Goal: Task Accomplishment & Management: Use online tool/utility

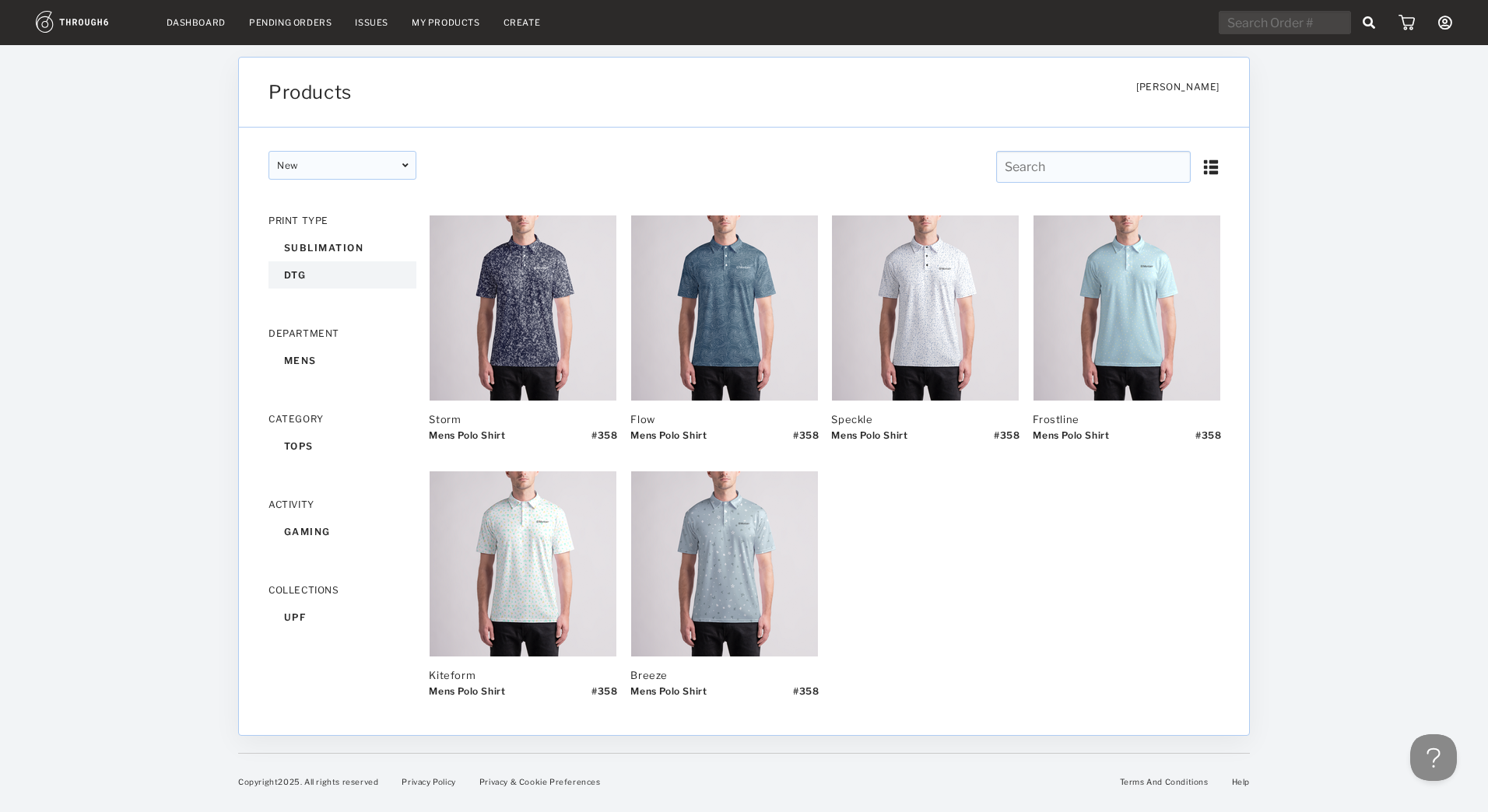
click at [296, 276] on div "dtg" at bounding box center [342, 275] width 148 height 27
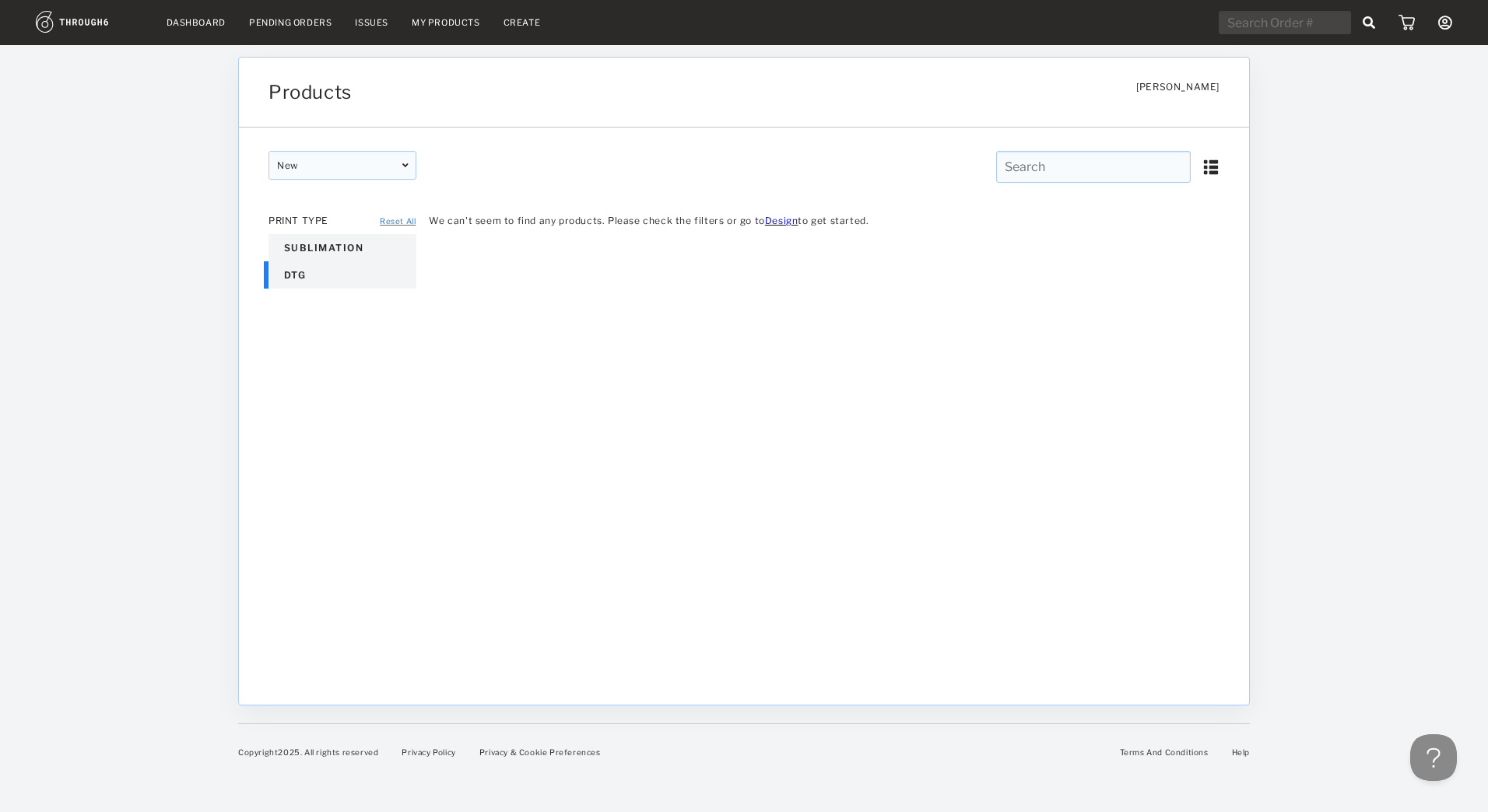
click at [317, 246] on div "sublimation" at bounding box center [342, 247] width 148 height 27
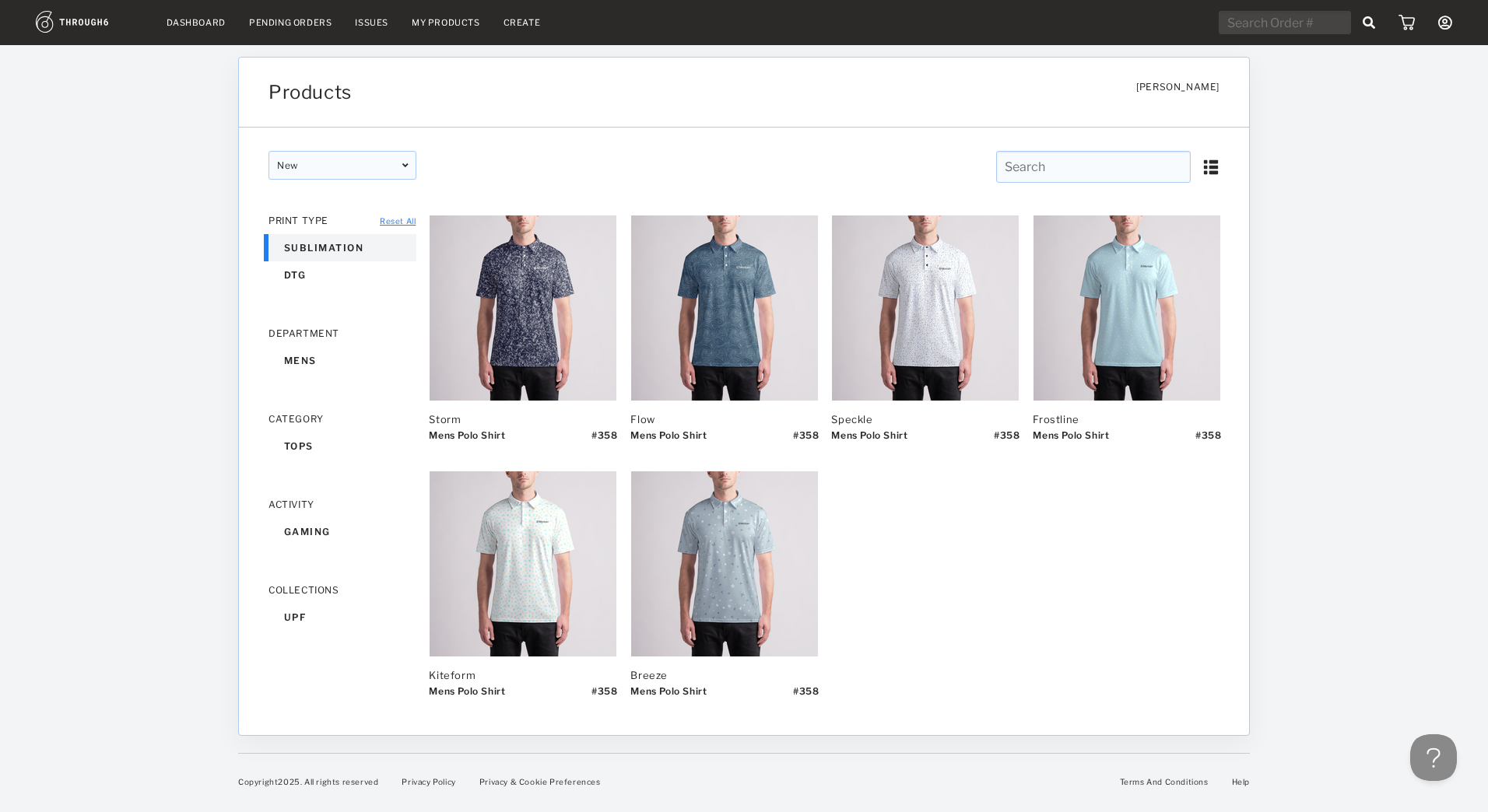
click at [202, 19] on link "Dashboard" at bounding box center [196, 22] width 59 height 11
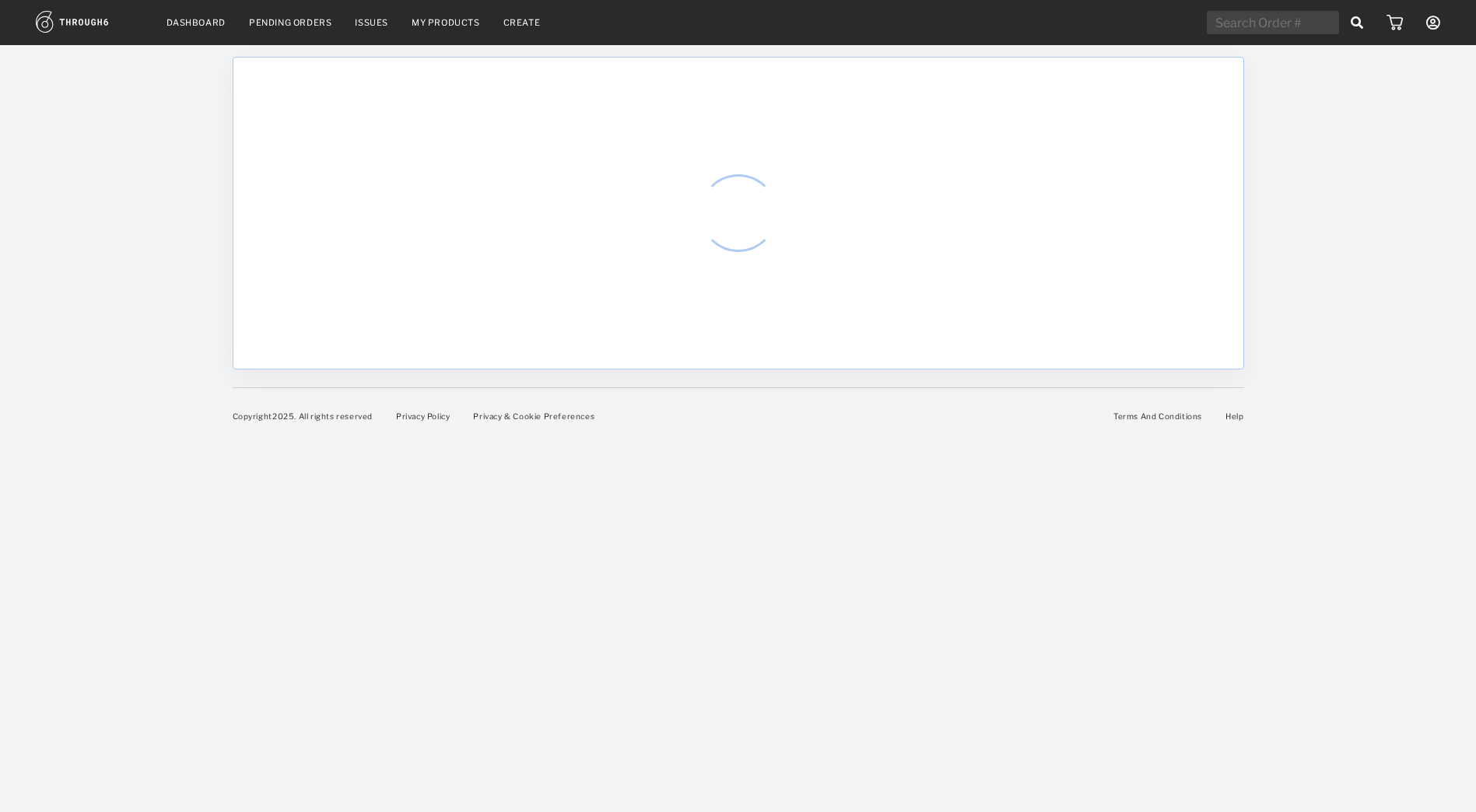
select select "7"
select select "2025"
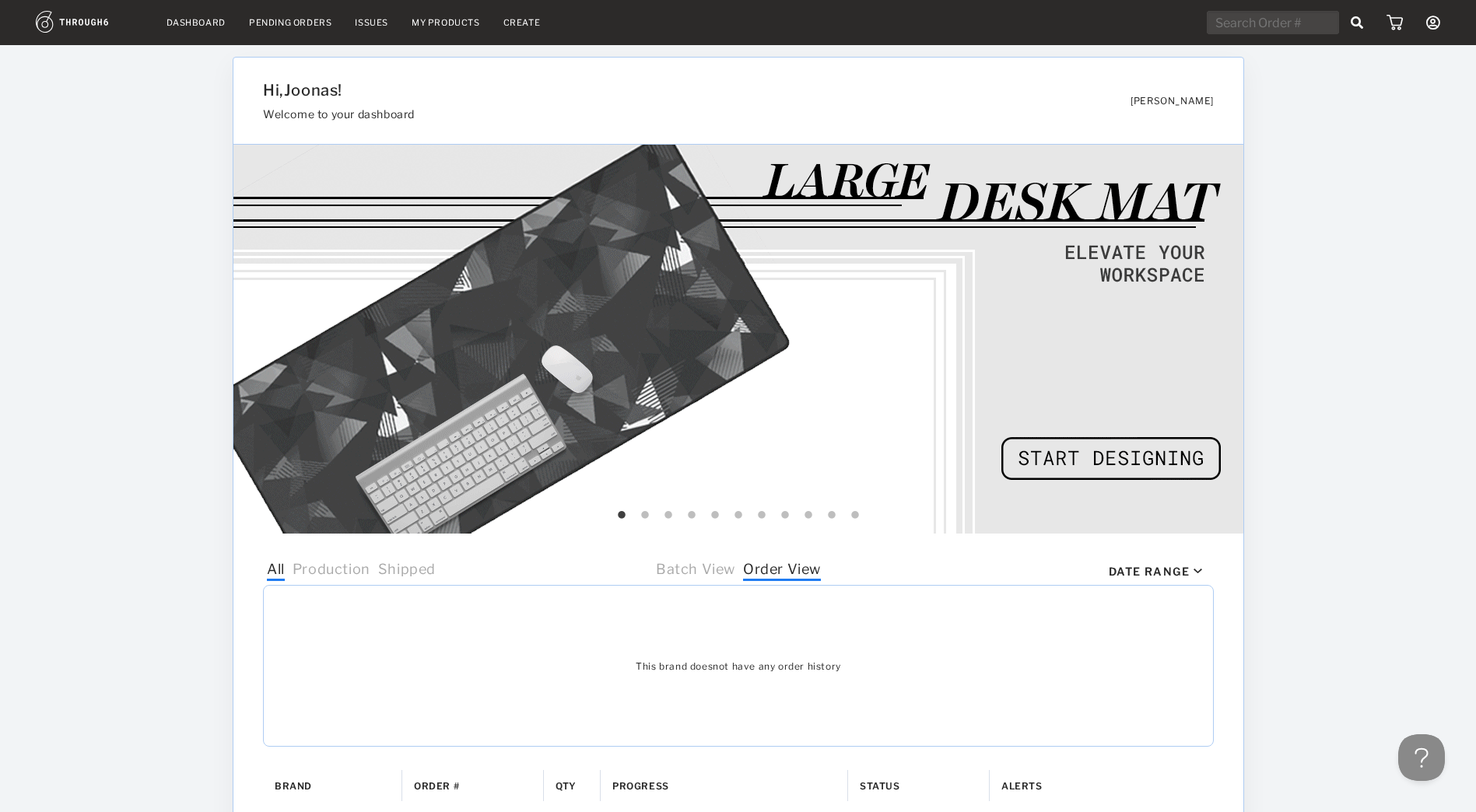
click at [512, 19] on link "Create" at bounding box center [522, 22] width 37 height 11
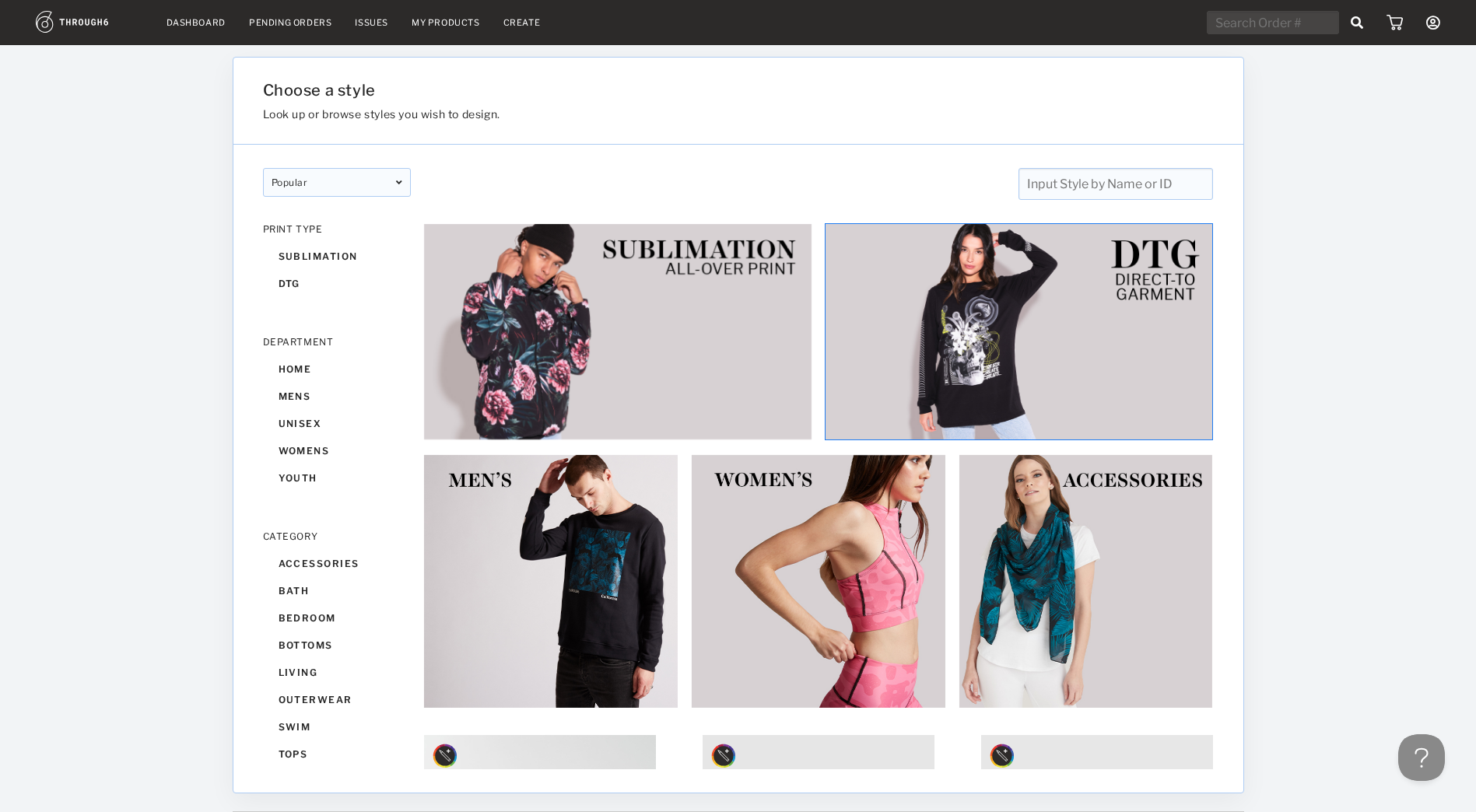
click at [1049, 323] on img at bounding box center [1019, 331] width 389 height 217
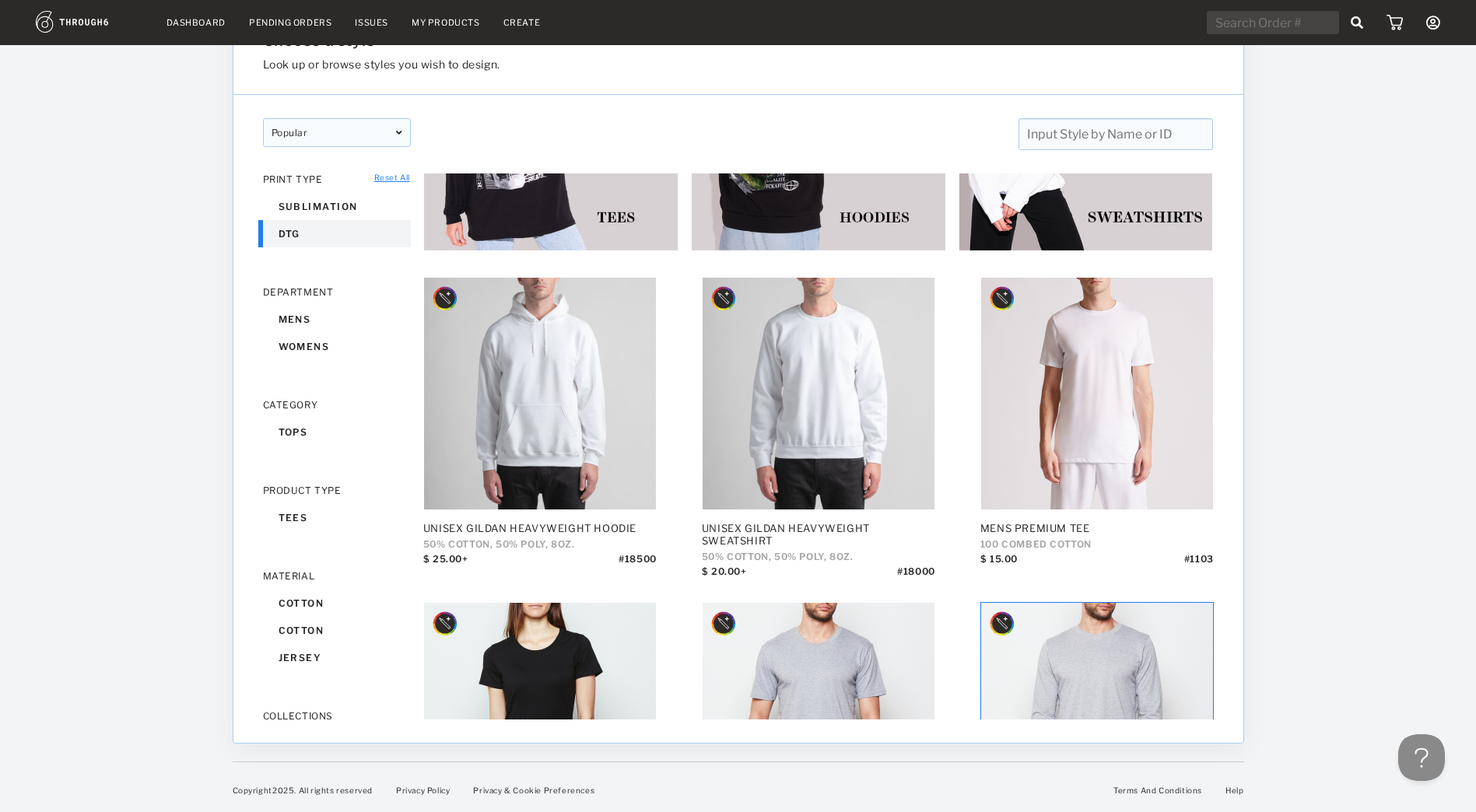
scroll to position [200, 0]
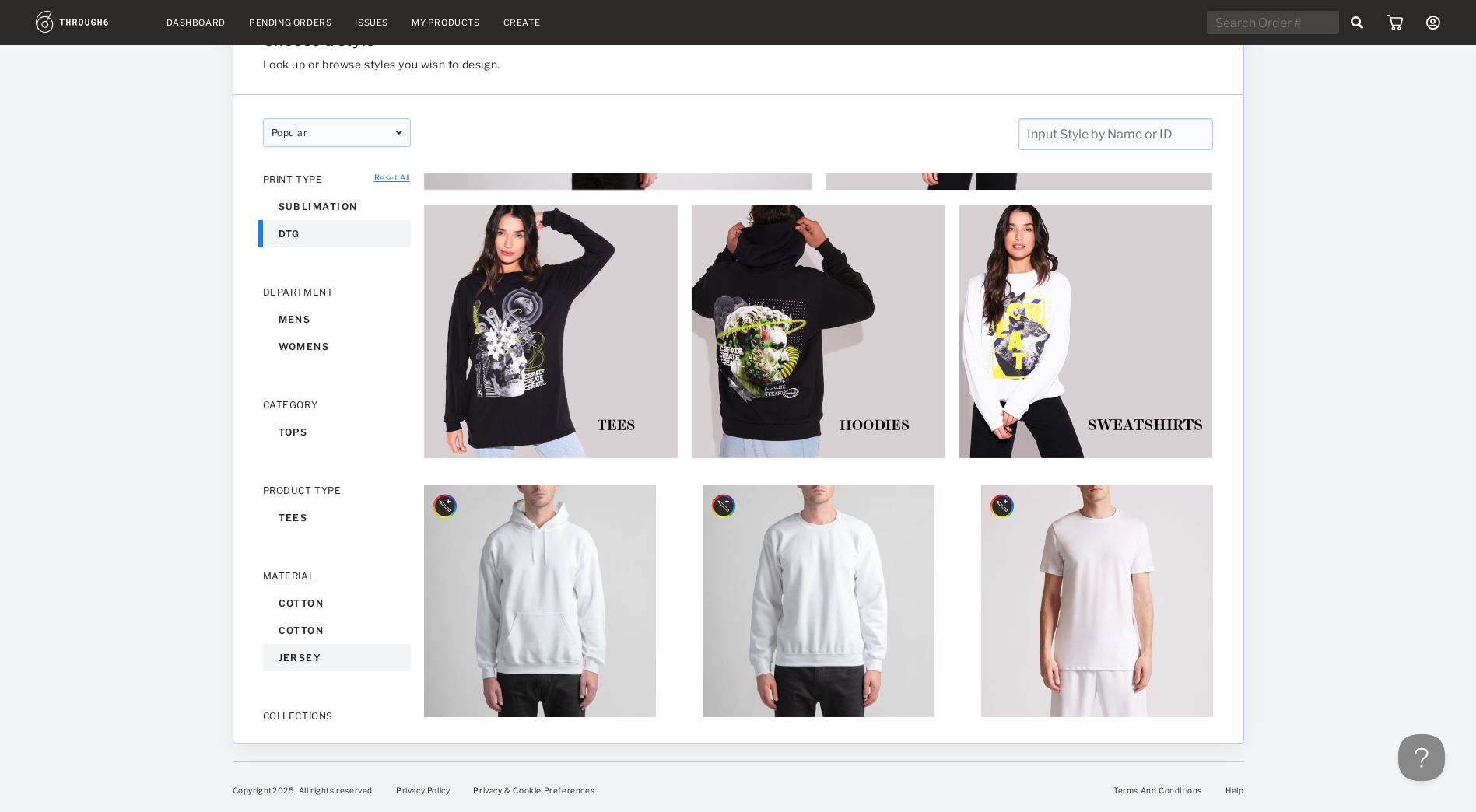
click at [307, 656] on div "jersey" at bounding box center [337, 657] width 148 height 27
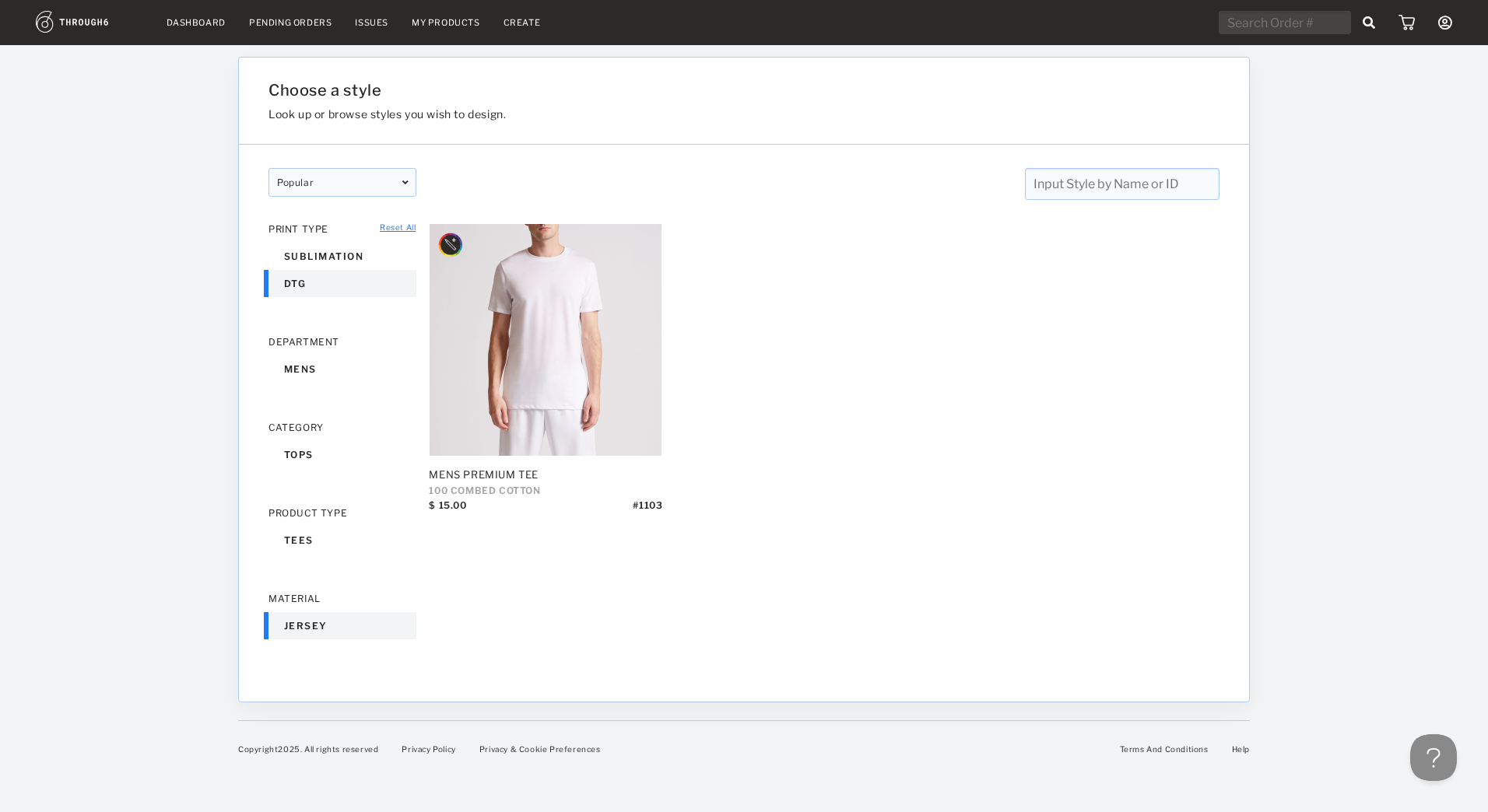
click at [375, 180] on div "popular" at bounding box center [342, 182] width 148 height 29
click at [375, 180] on input at bounding box center [343, 189] width 131 height 25
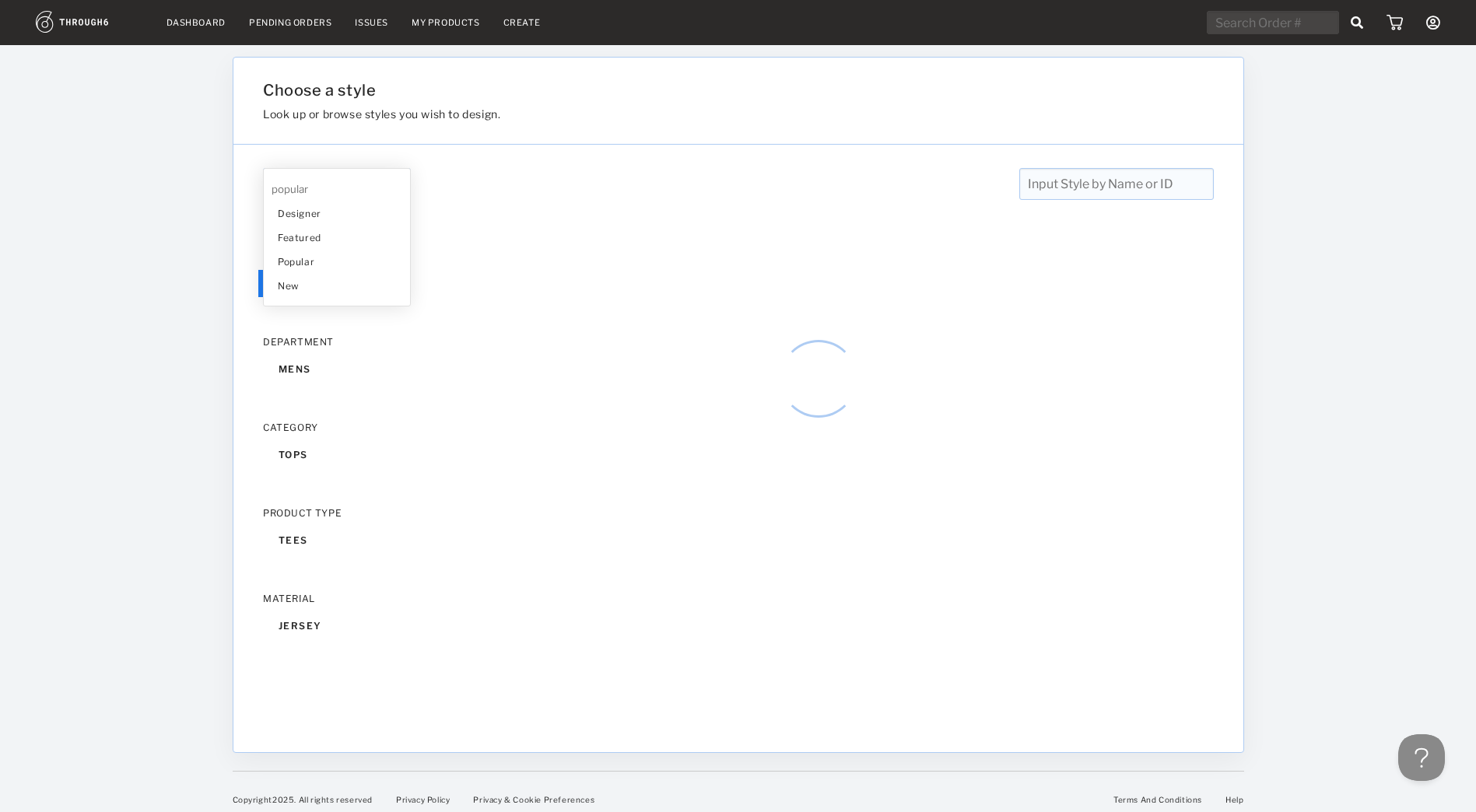
scroll to position [10, 0]
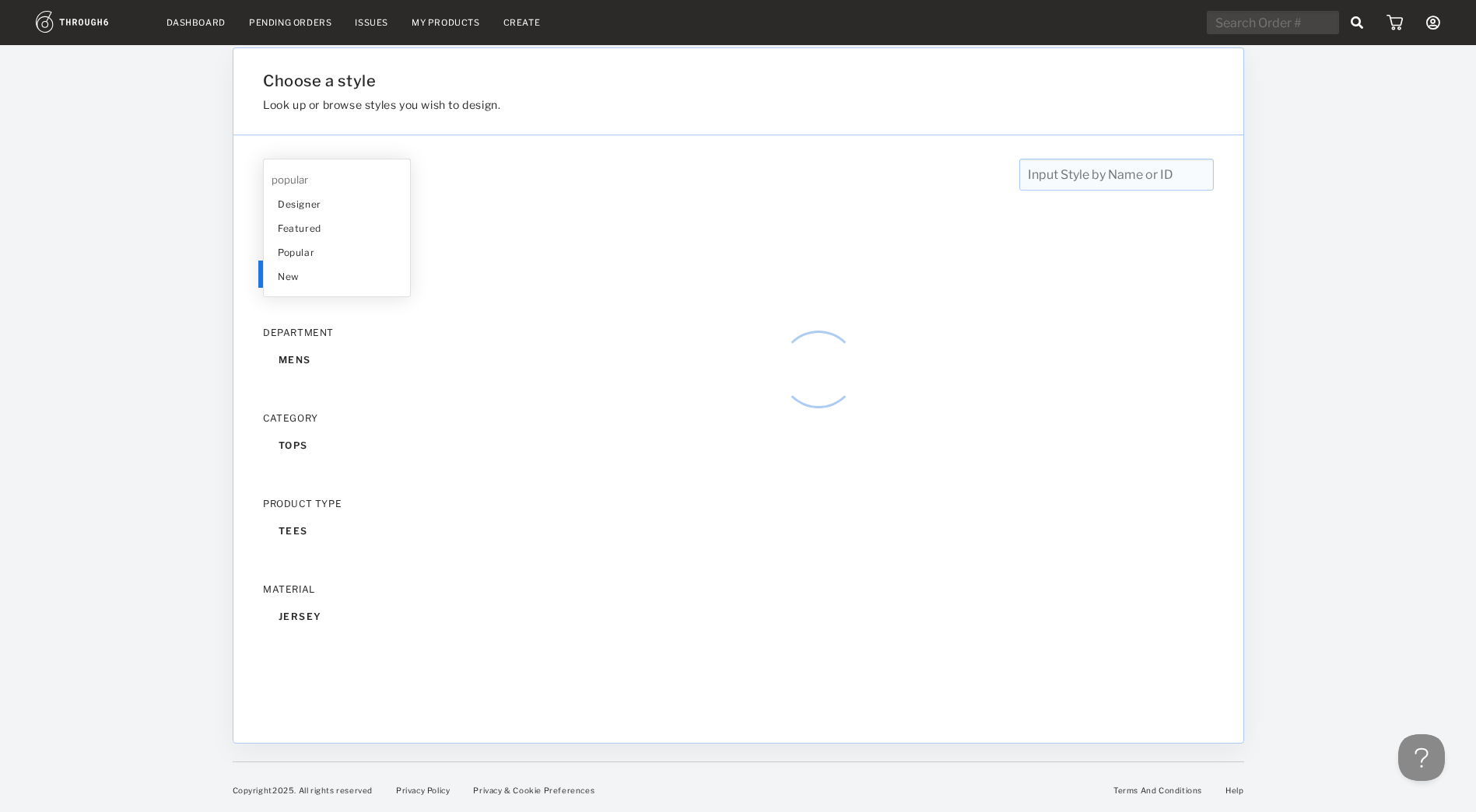
click at [128, 329] on div at bounding box center [116, 419] width 233 height 767
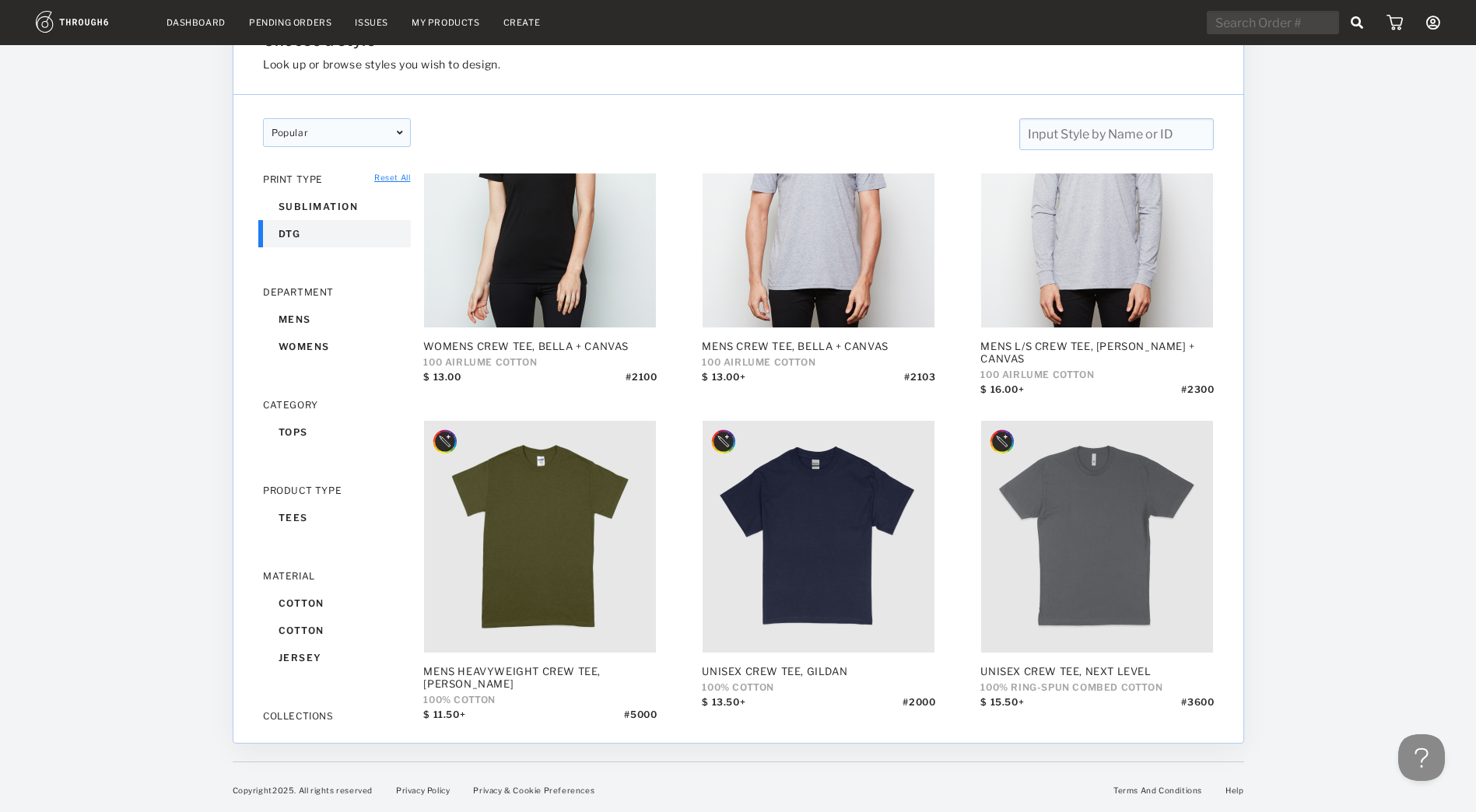
scroll to position [0, 0]
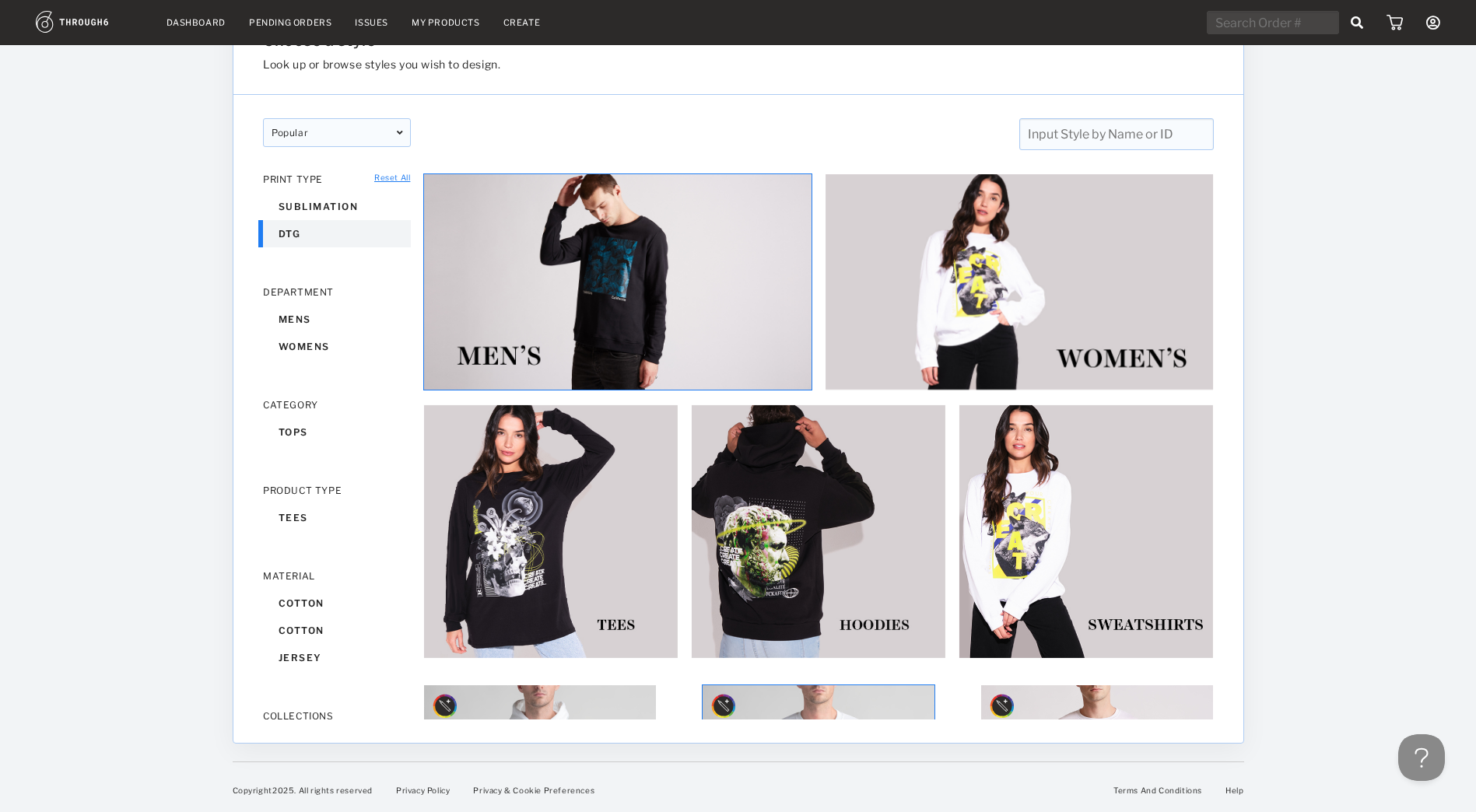
click at [635, 240] on img at bounding box center [618, 282] width 389 height 217
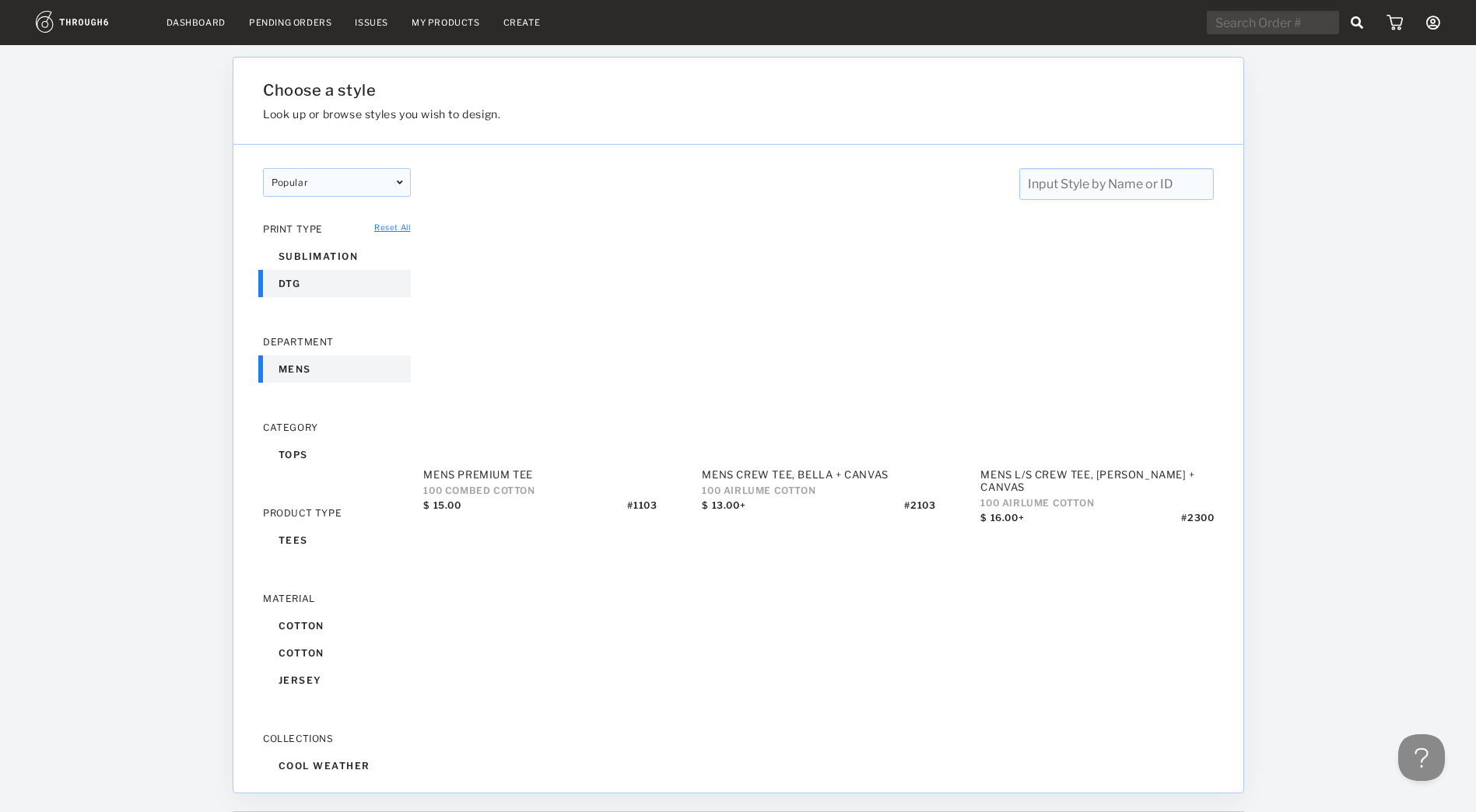
click at [287, 284] on div "dtg" at bounding box center [337, 283] width 148 height 27
click at [381, 229] on link "Reset All" at bounding box center [392, 227] width 35 height 10
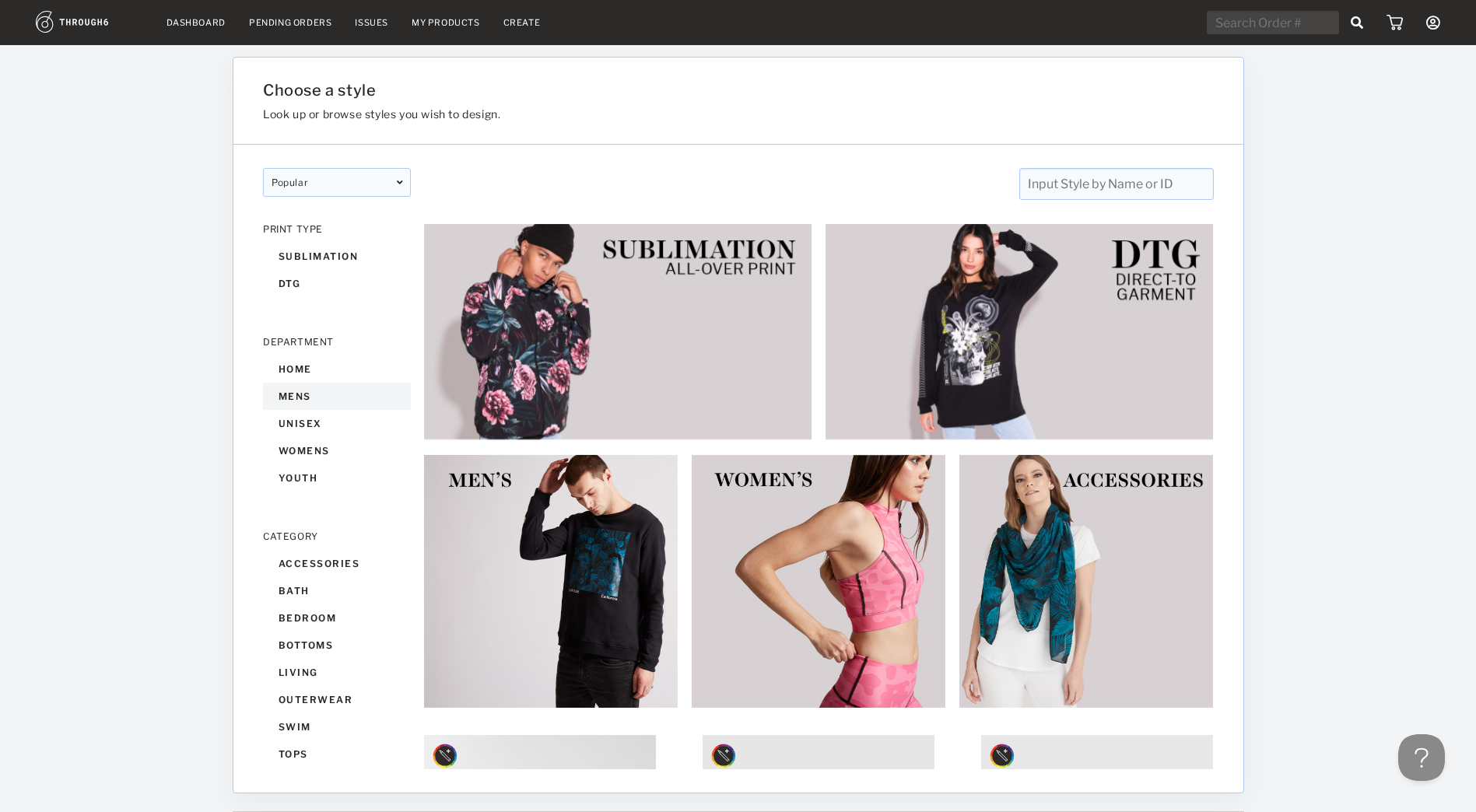
click at [311, 388] on div "mens" at bounding box center [337, 396] width 148 height 27
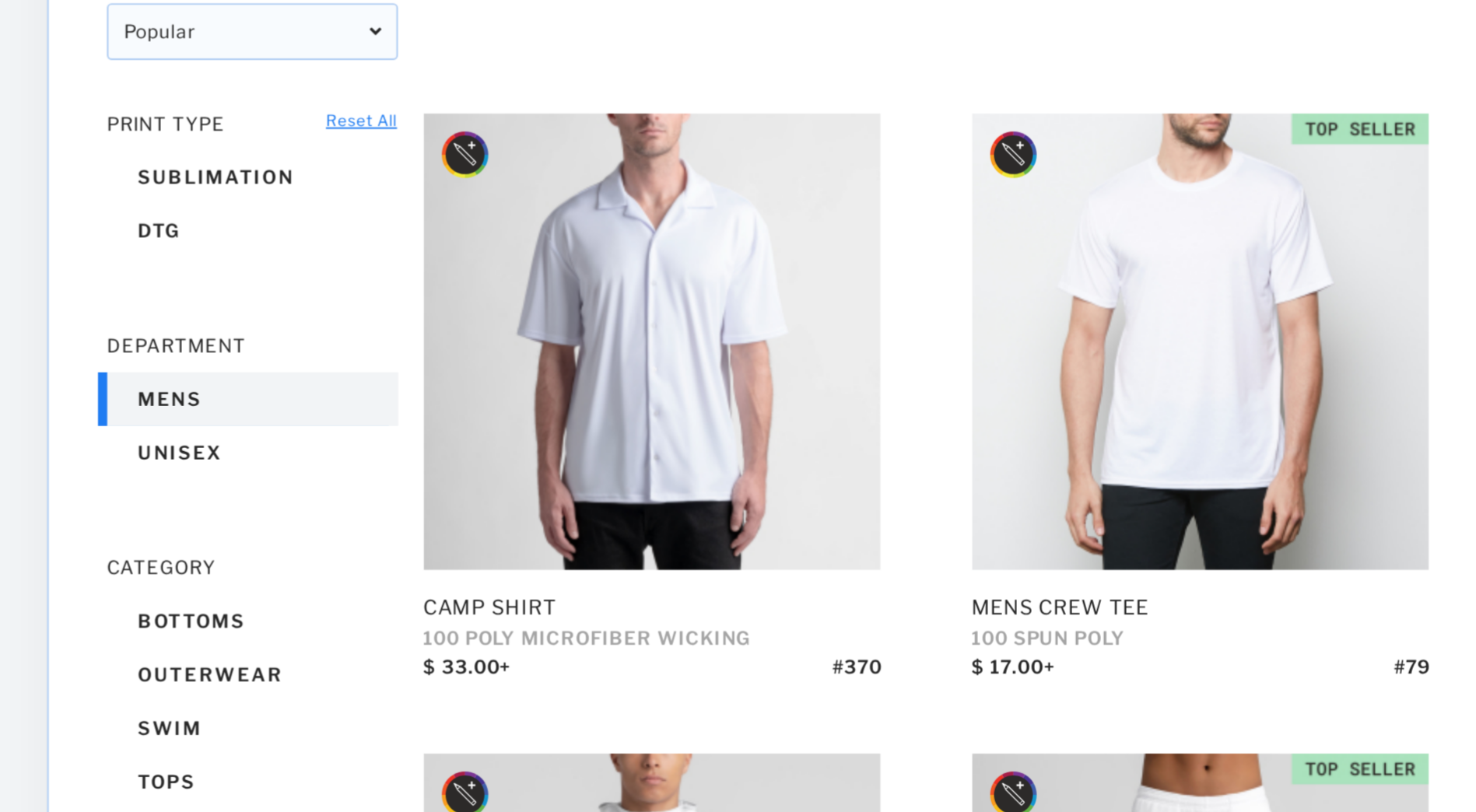
drag, startPoint x: 587, startPoint y: 334, endPoint x: 450, endPoint y: 473, distance: 195.2
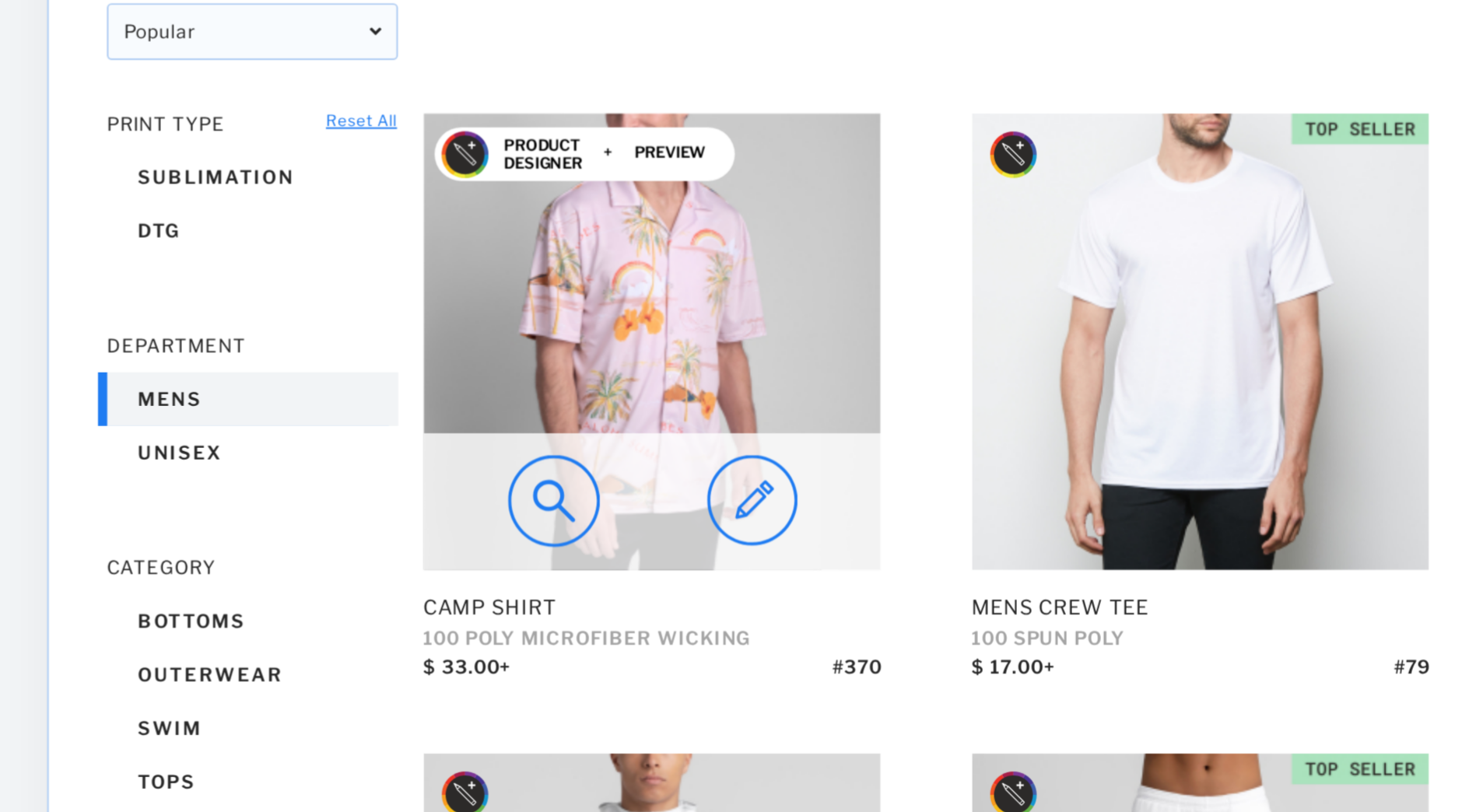
click at [435, 429] on div at bounding box center [540, 421] width 232 height 69
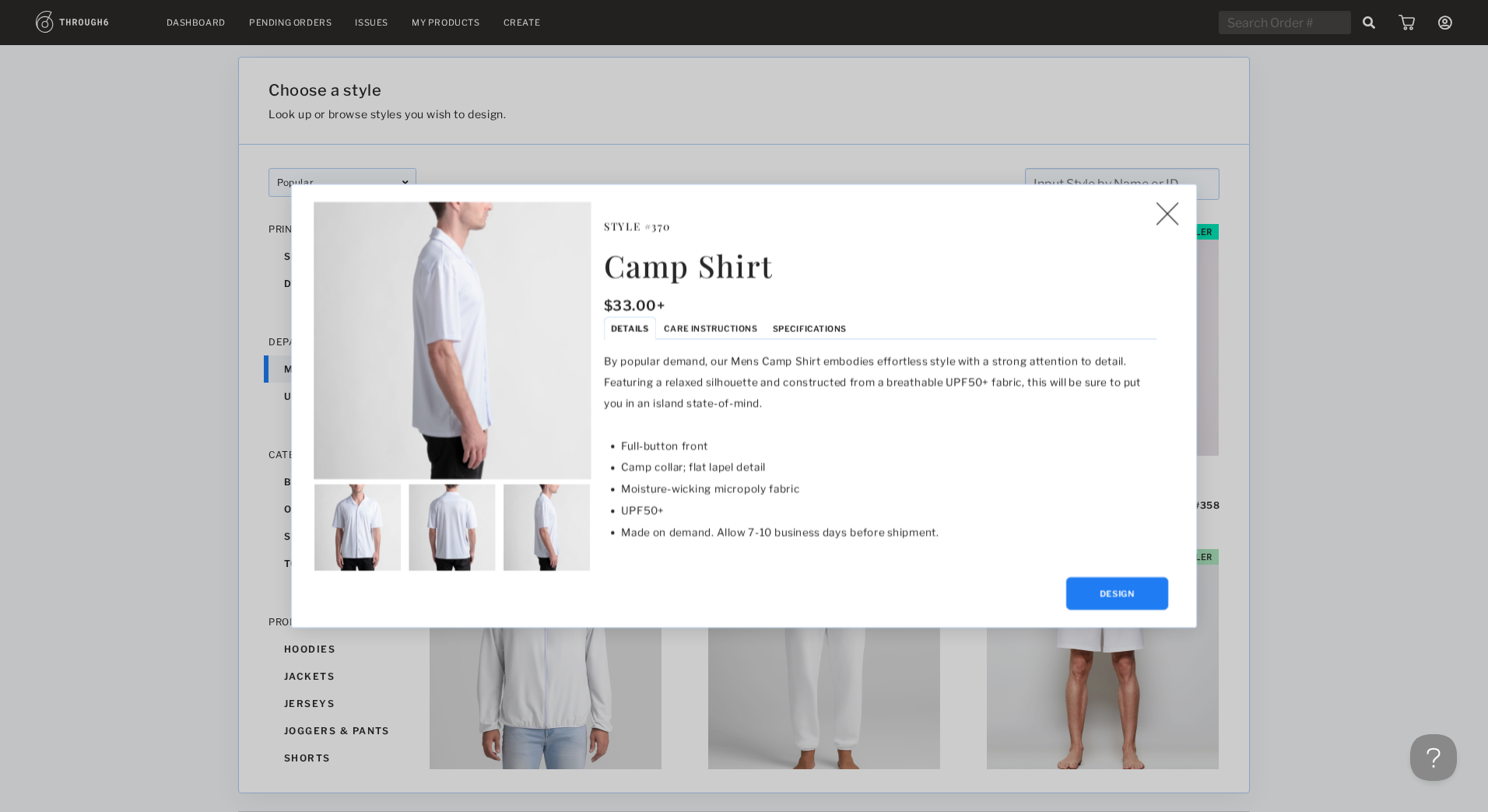
click at [1379, 341] on div "Camp Shirt $ 33.00+ Style # 370 Style # 370 Camp Shirt $ 33.00+ Details Care In…" at bounding box center [744, 406] width 1488 height 812
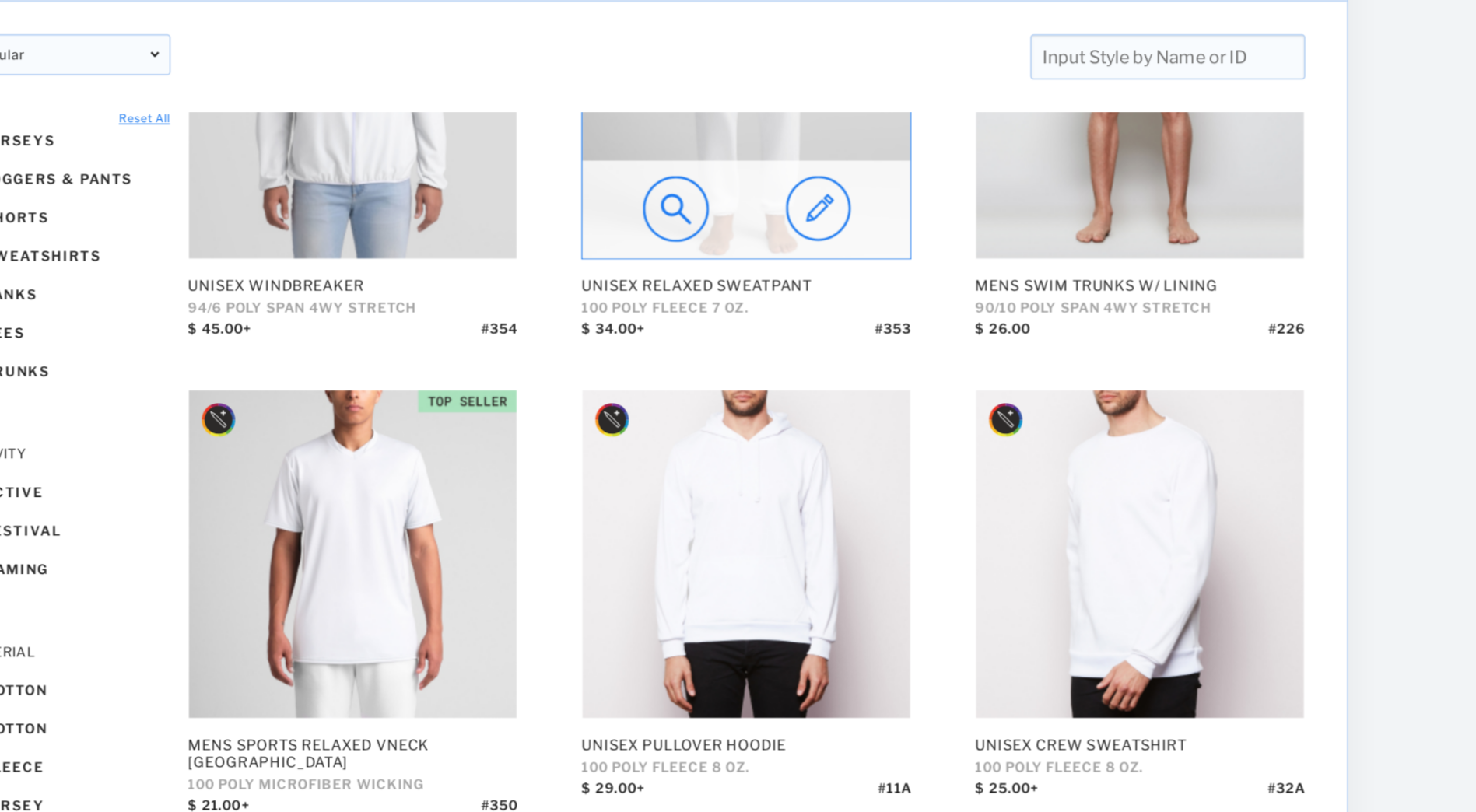
scroll to position [454, 0]
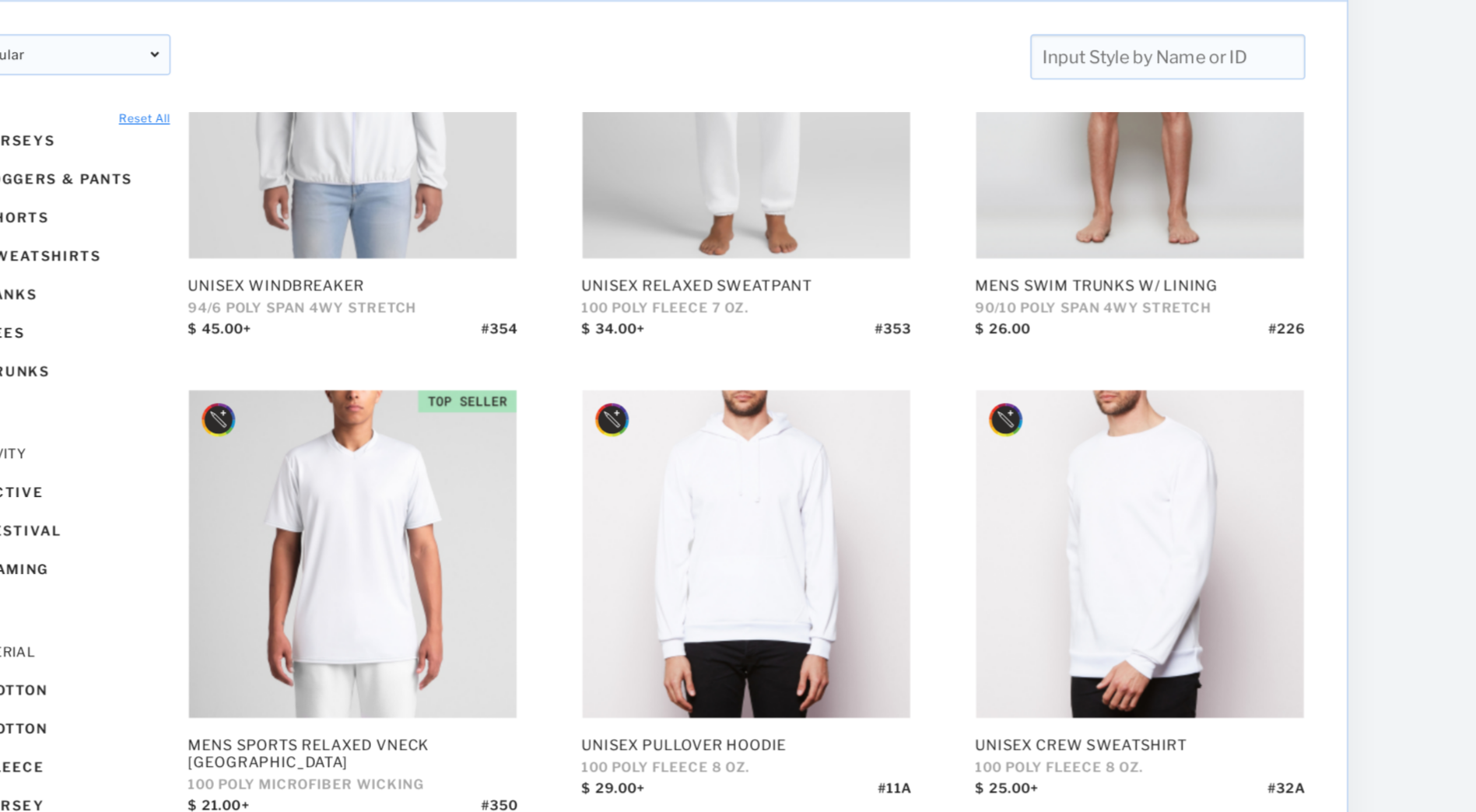
drag, startPoint x: 586, startPoint y: 476, endPoint x: 1239, endPoint y: 553, distance: 657.5
click at [1245, 553] on div at bounding box center [1361, 429] width 233 height 767
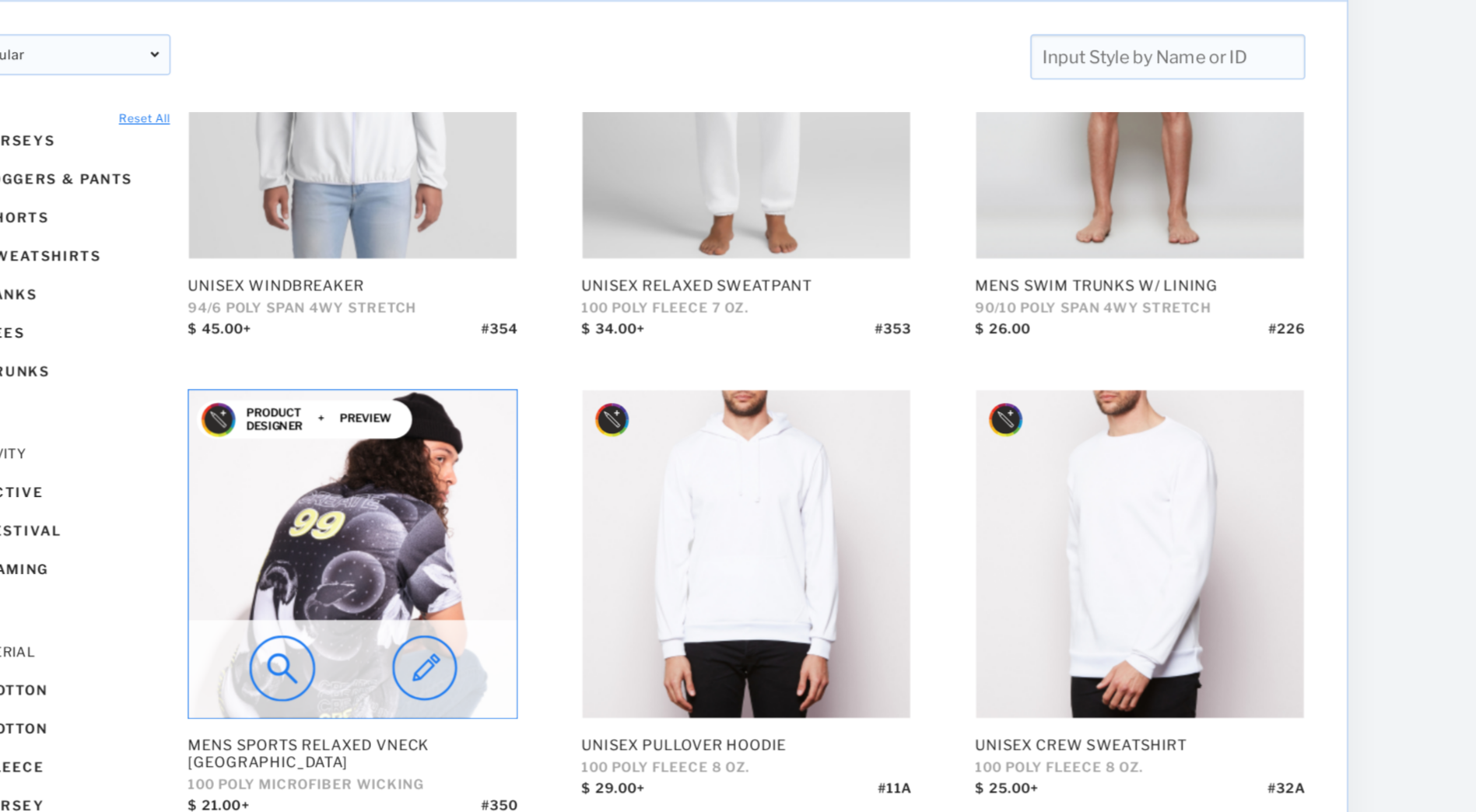
click at [573, 488] on img at bounding box center [540, 536] width 232 height 232
click at [576, 505] on img at bounding box center [540, 536] width 232 height 232
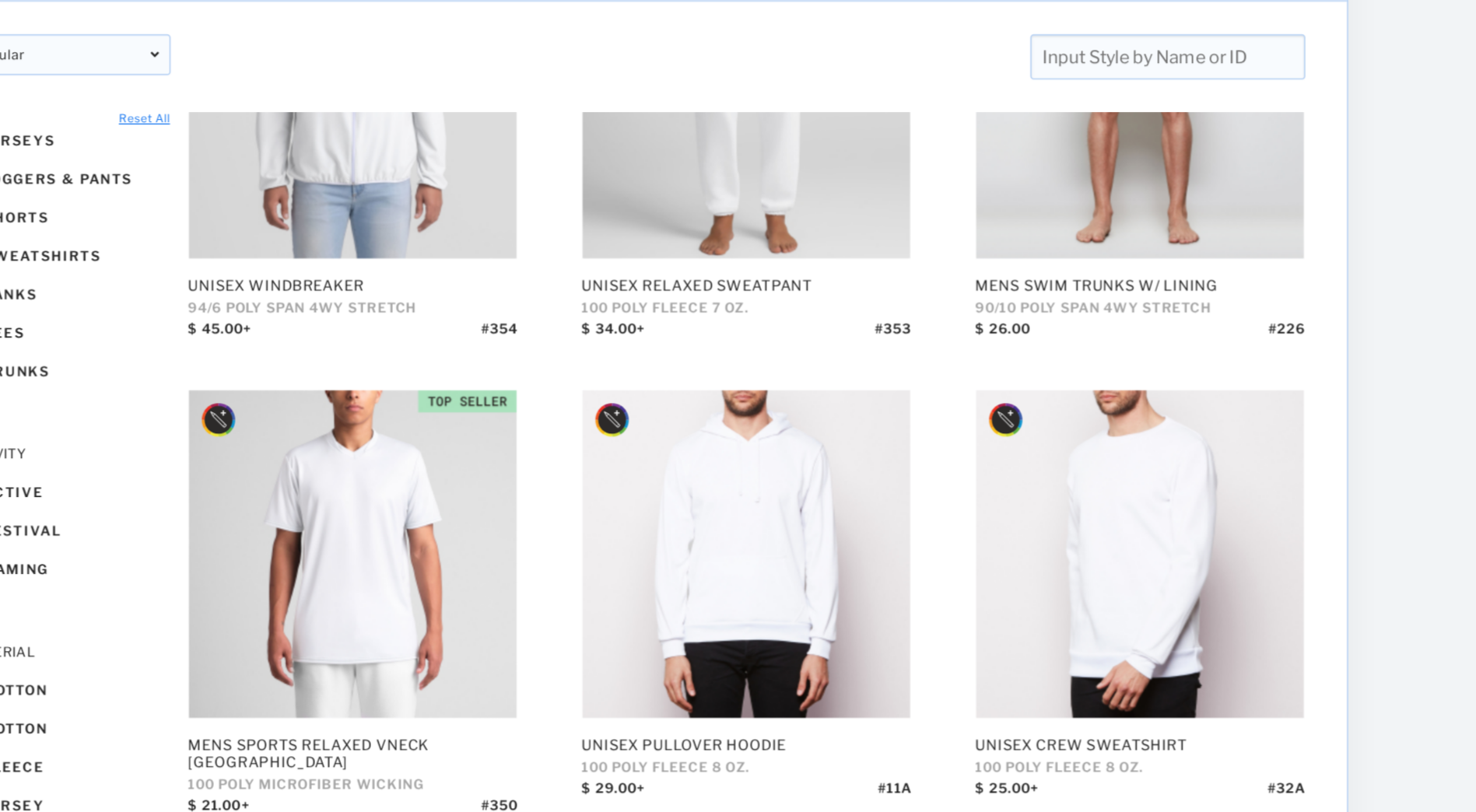
click at [490, 678] on div "Mens Sports Relaxed Vneck Jersey 100 POLY MICROFIBER WICKING $ 21.00+ # 350" at bounding box center [540, 559] width 234 height 280
click at [483, 670] on div "Mens Sports Relaxed Vneck Jersey" at bounding box center [540, 677] width 234 height 25
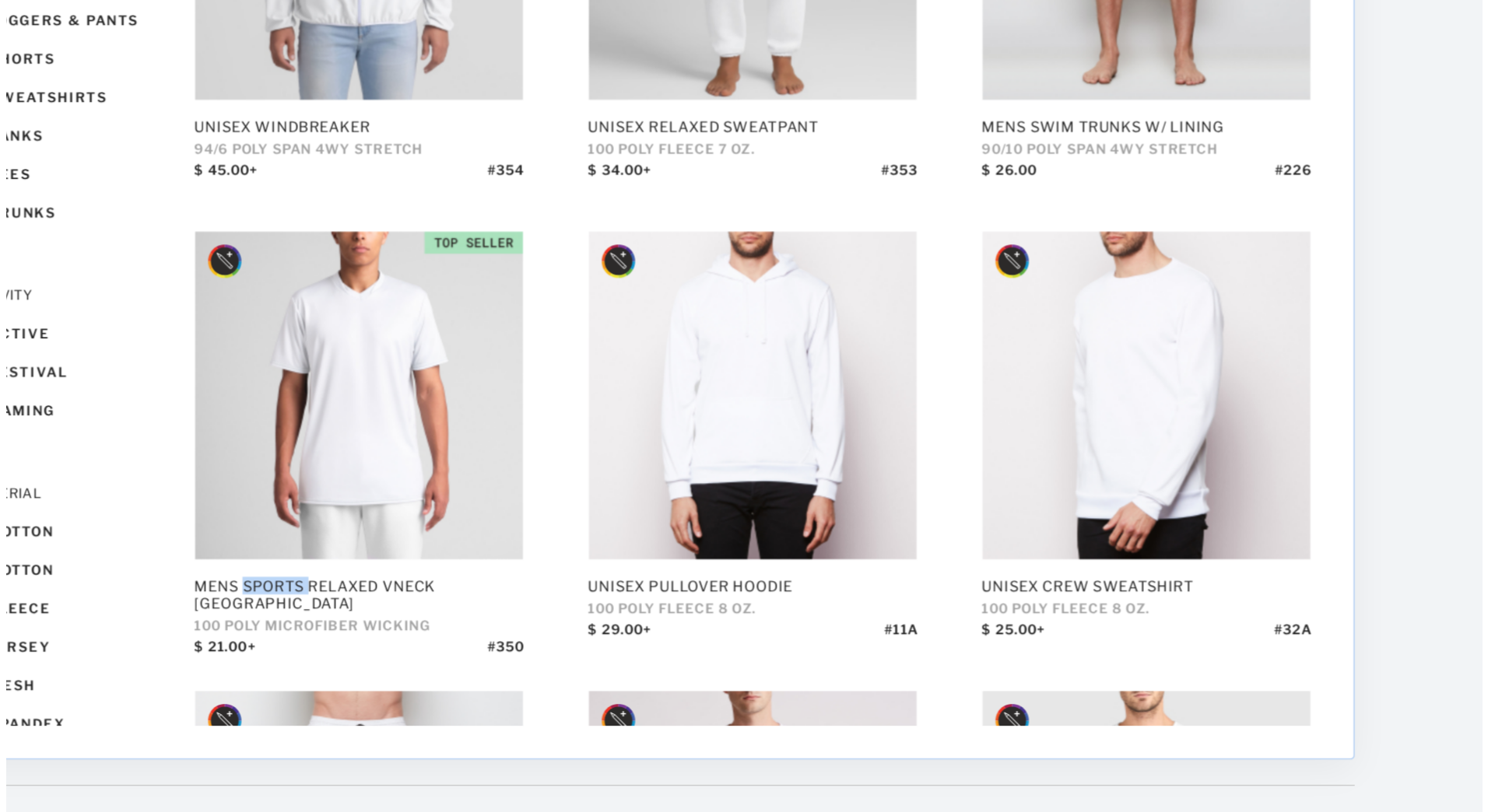
scroll to position [18, 0]
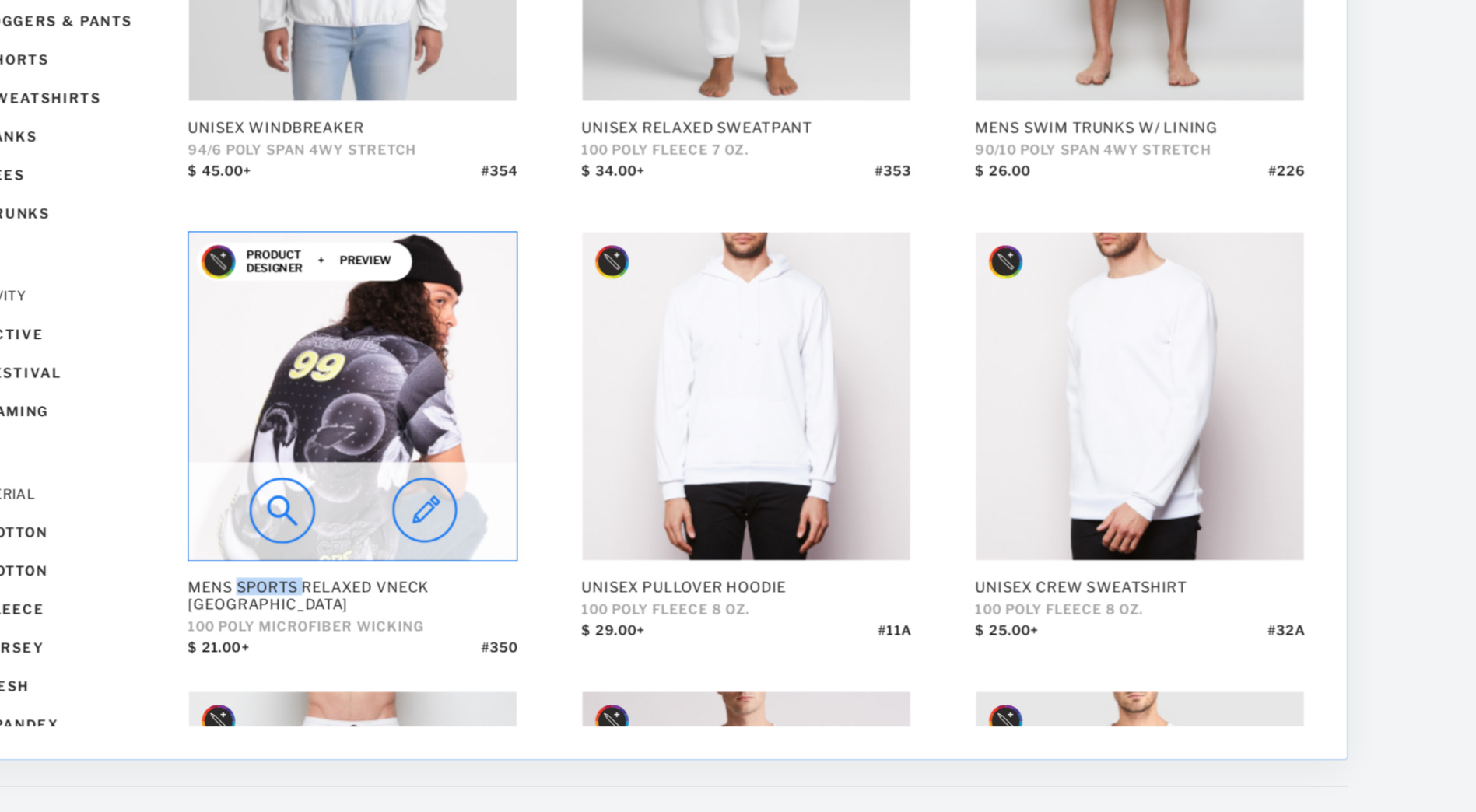
click at [503, 501] on img at bounding box center [540, 518] width 232 height 232
click at [479, 596] on img at bounding box center [490, 599] width 47 height 47
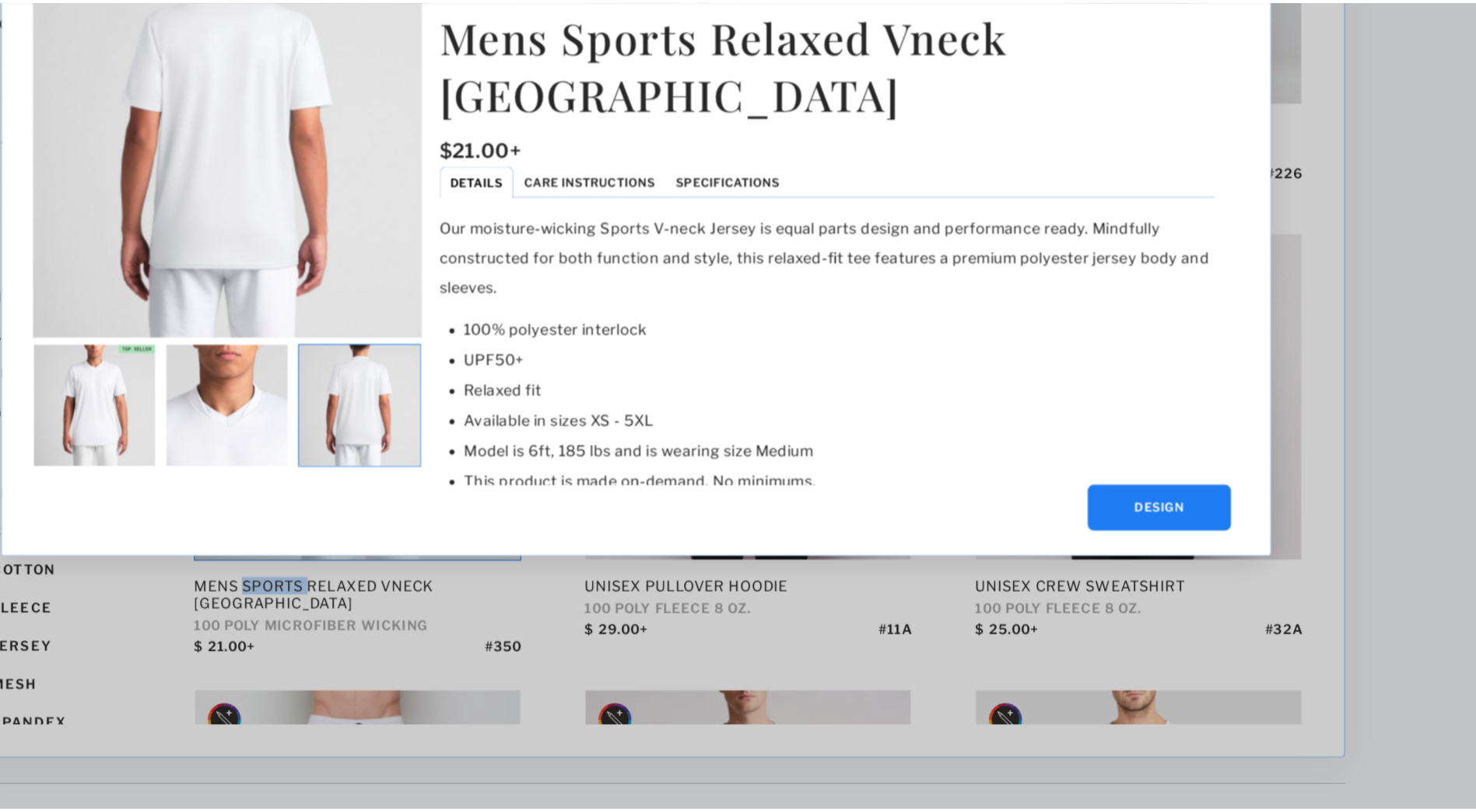
scroll to position [16, 0]
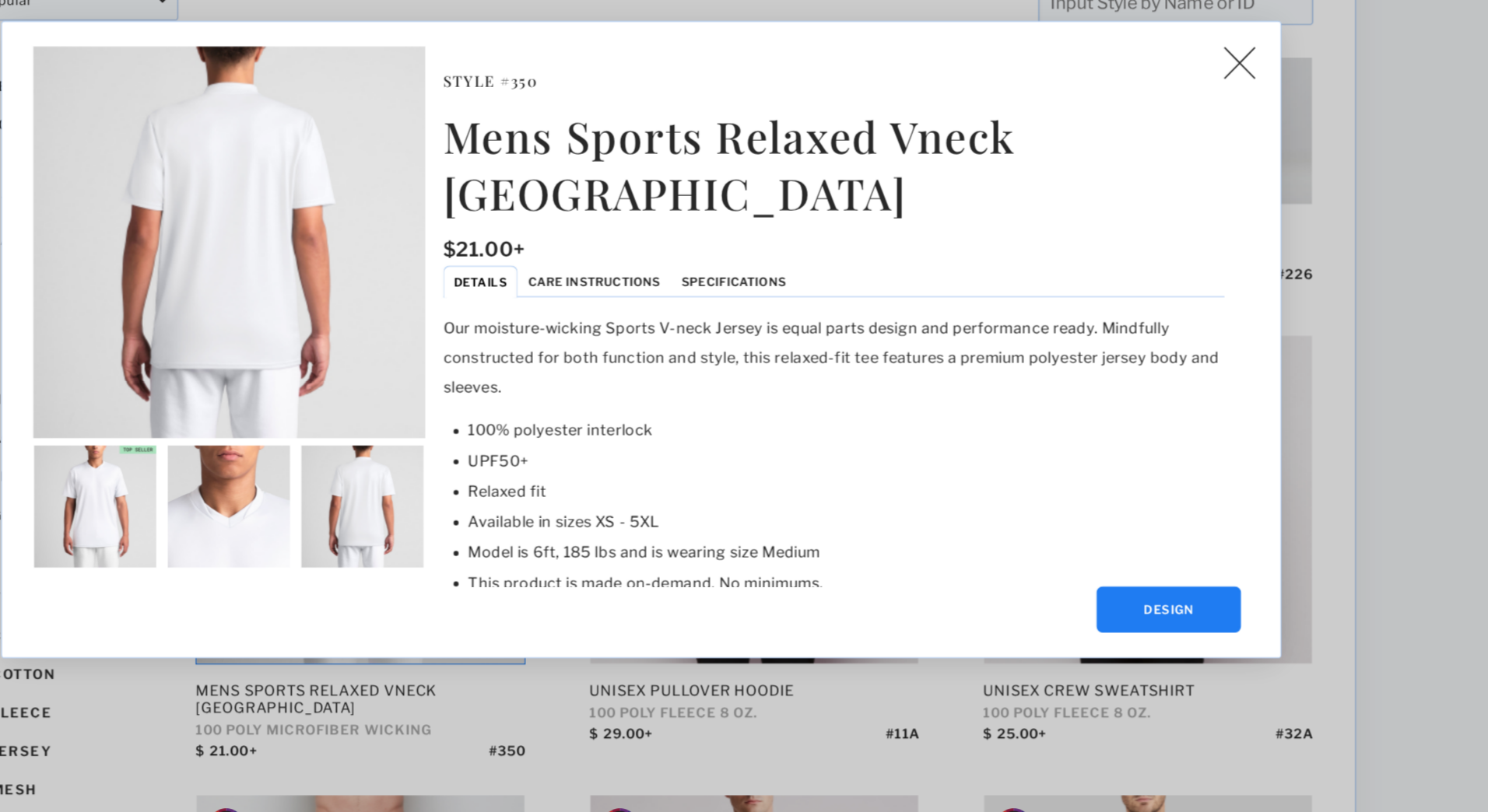
click at [731, 360] on span "Care Instructions" at bounding box center [709, 365] width 93 height 10
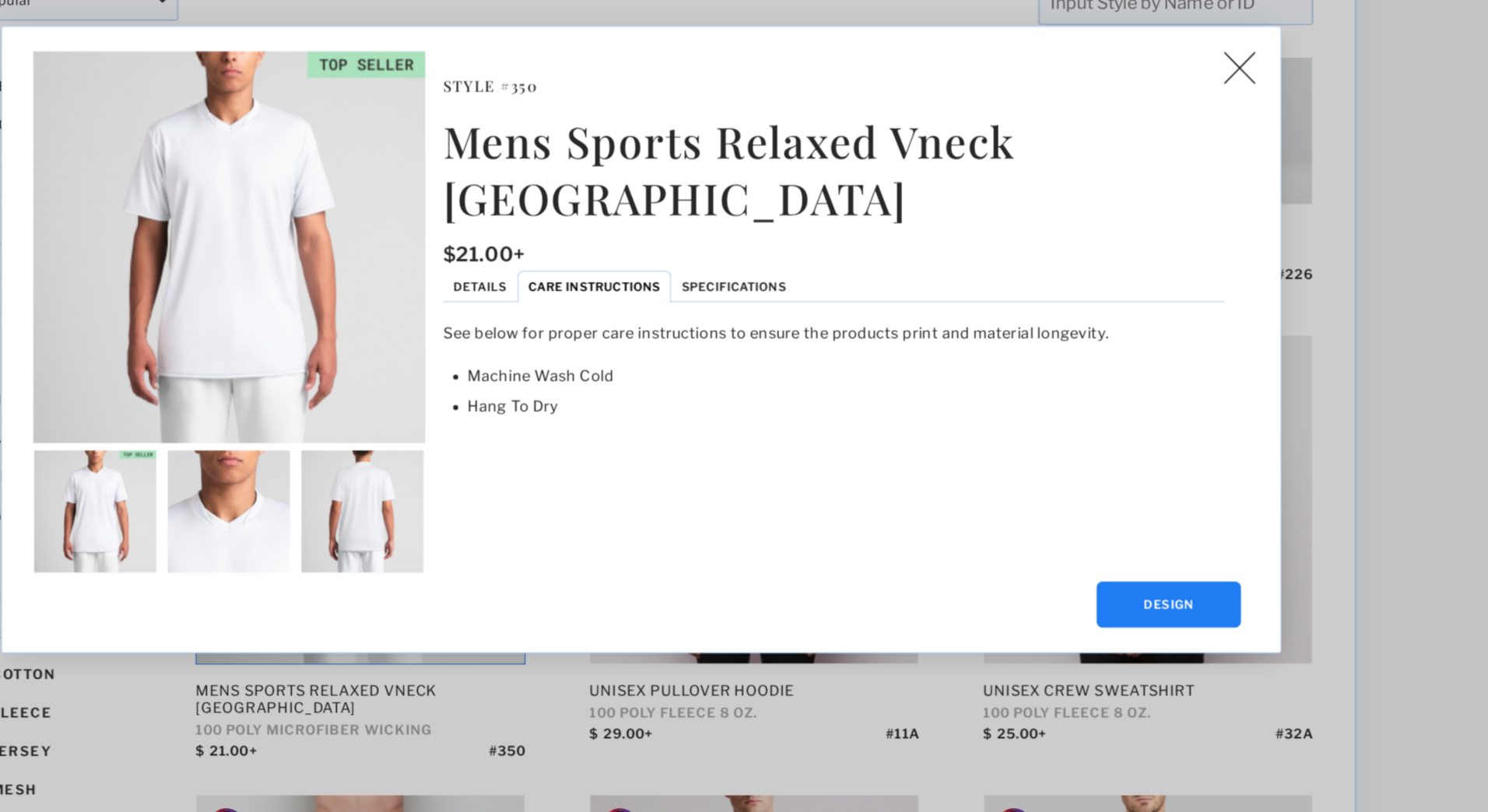
click at [790, 364] on span "Specifications" at bounding box center [809, 368] width 74 height 10
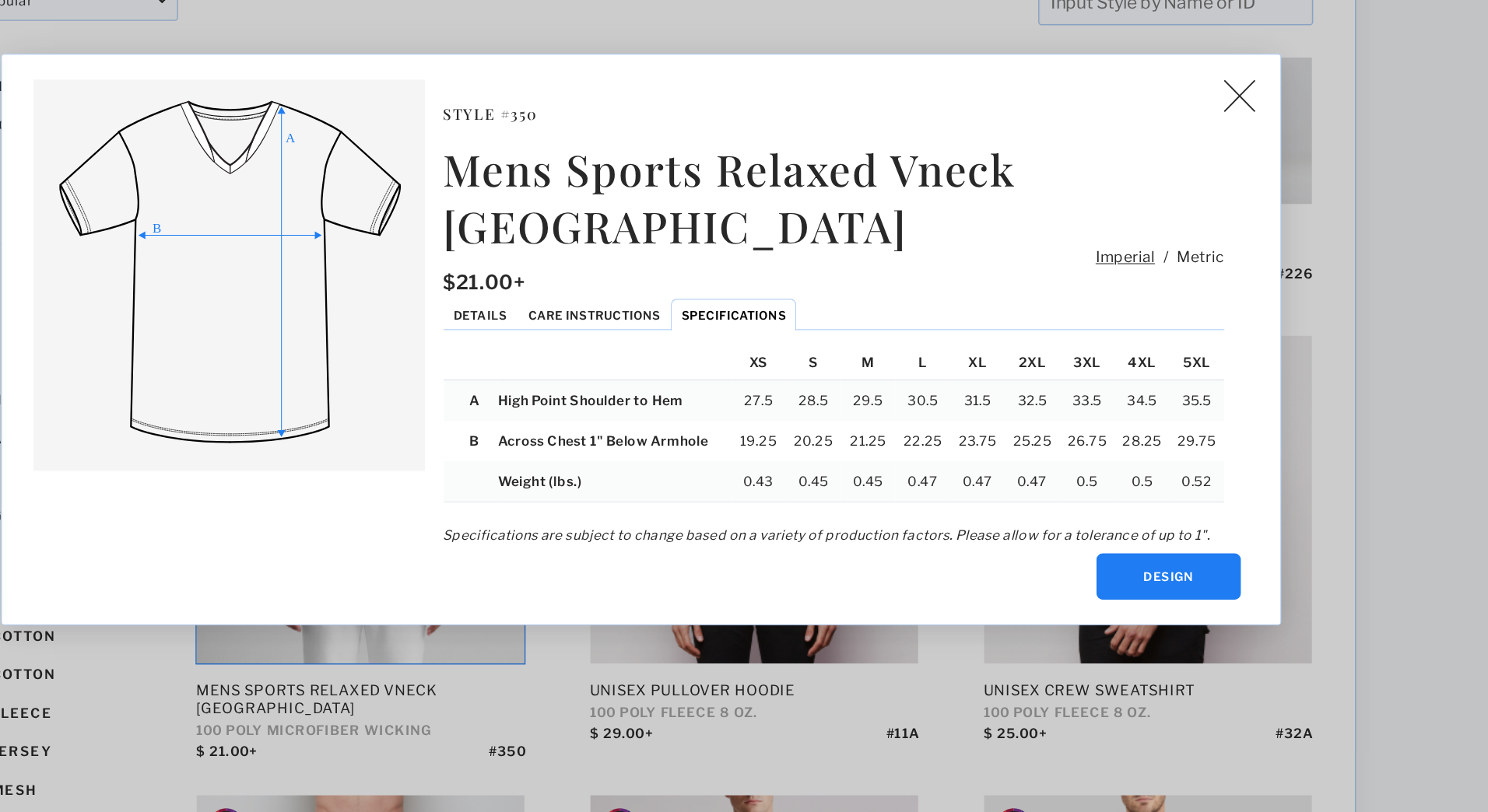
click at [1161, 245] on img at bounding box center [1166, 233] width 22 height 23
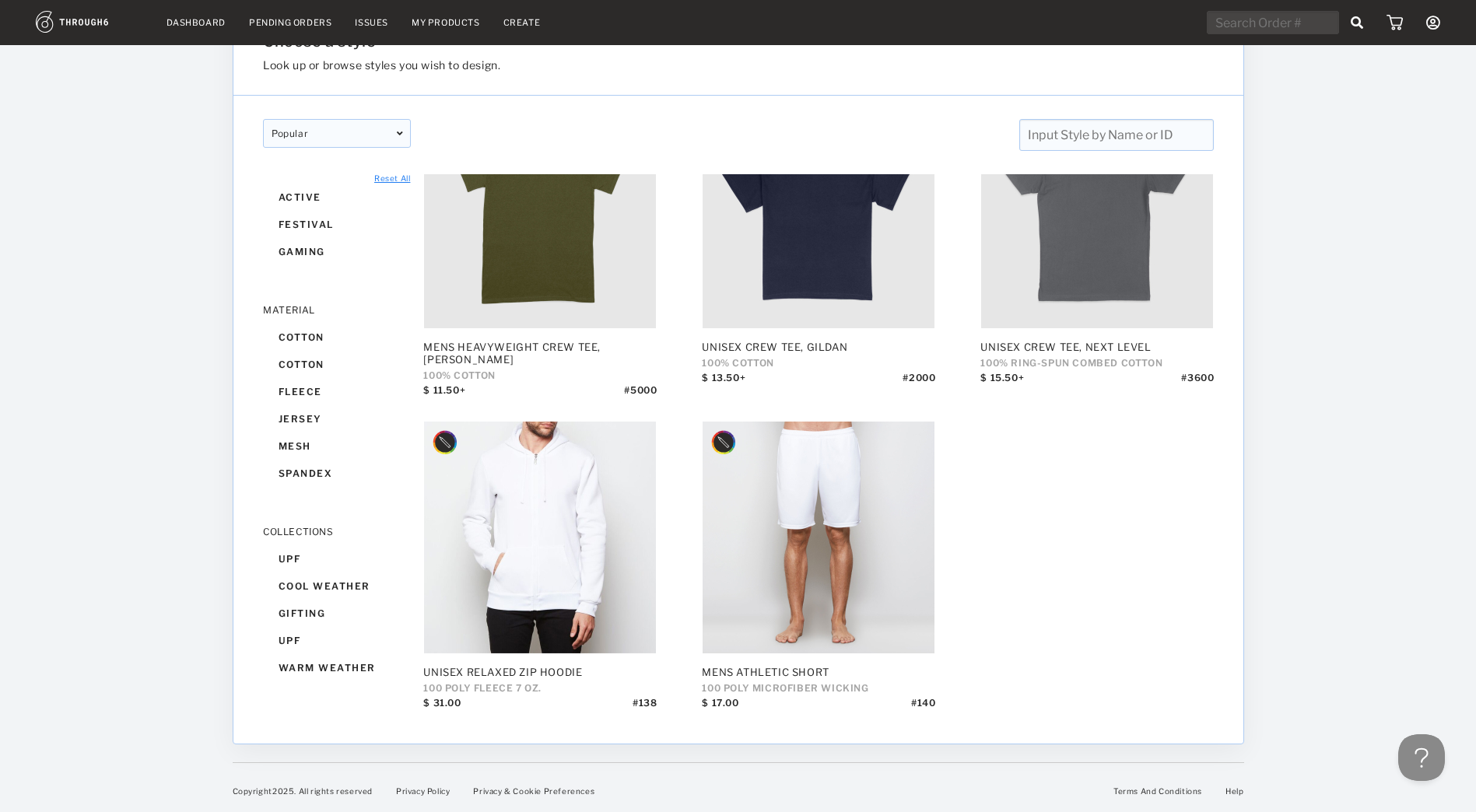
scroll to position [0, 0]
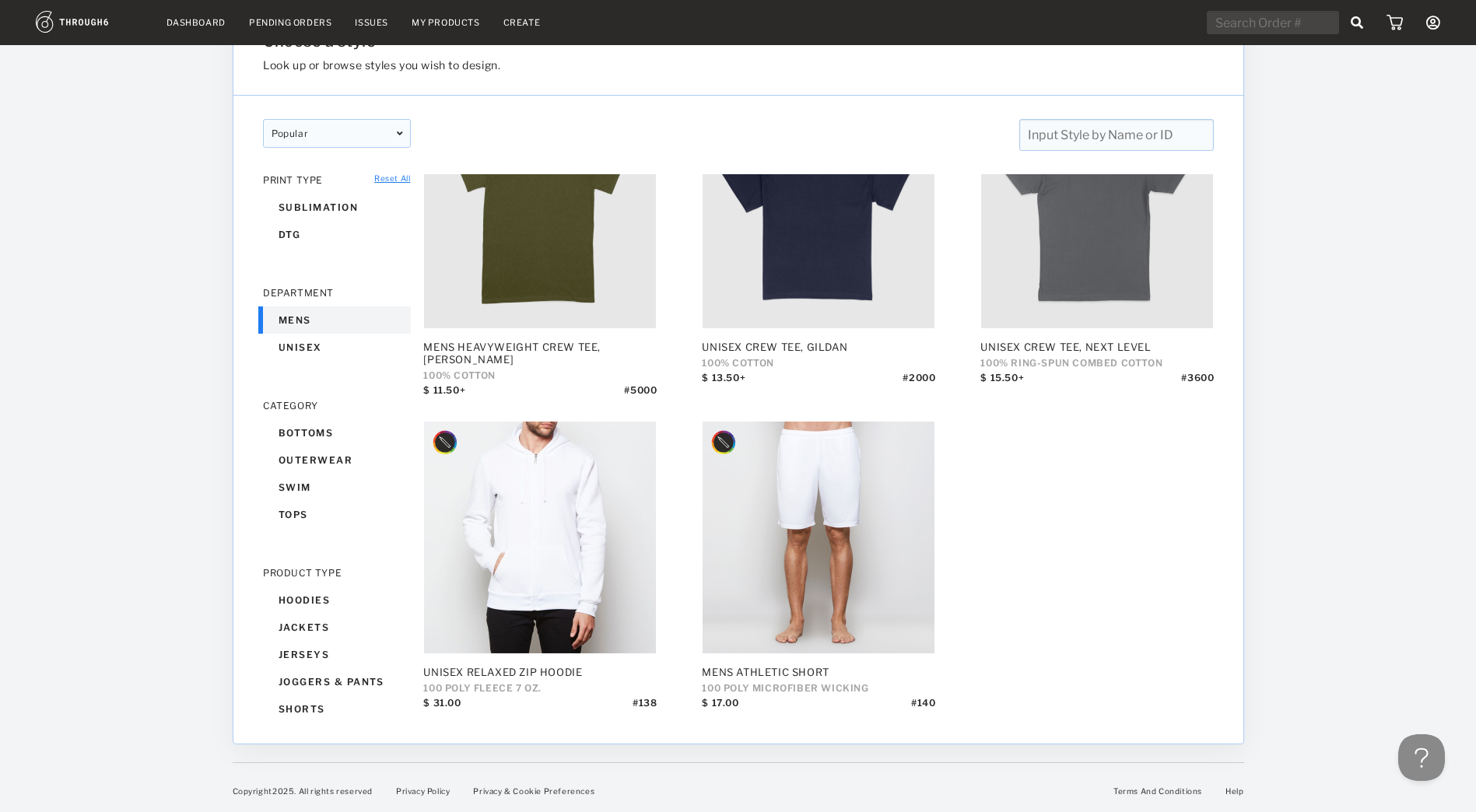
click at [388, 182] on div "PRINT TYPE" at bounding box center [337, 180] width 148 height 12
click at [388, 175] on link "Reset All" at bounding box center [392, 178] width 35 height 10
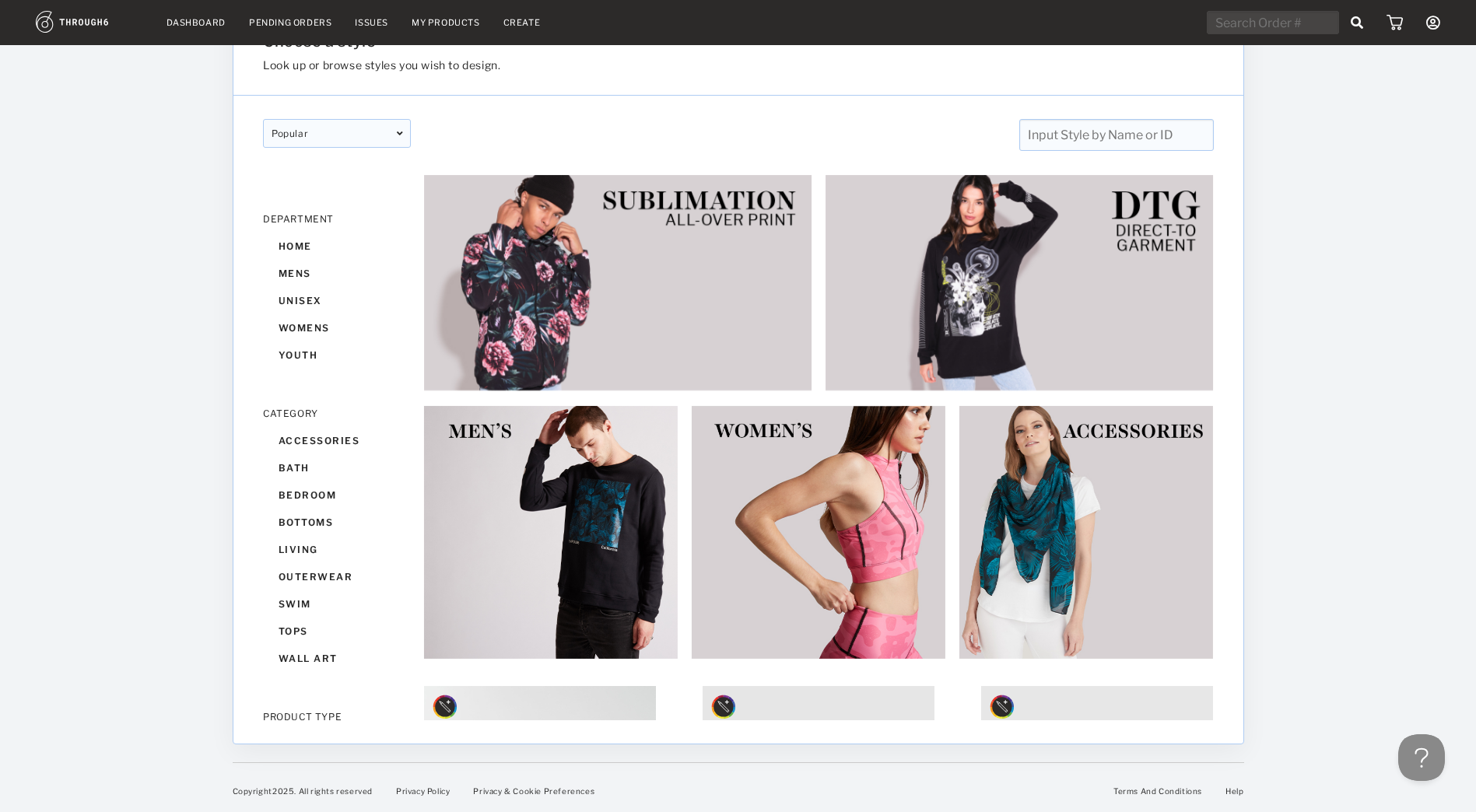
scroll to position [81, 0]
click at [328, 440] on div "accessories" at bounding box center [337, 433] width 148 height 27
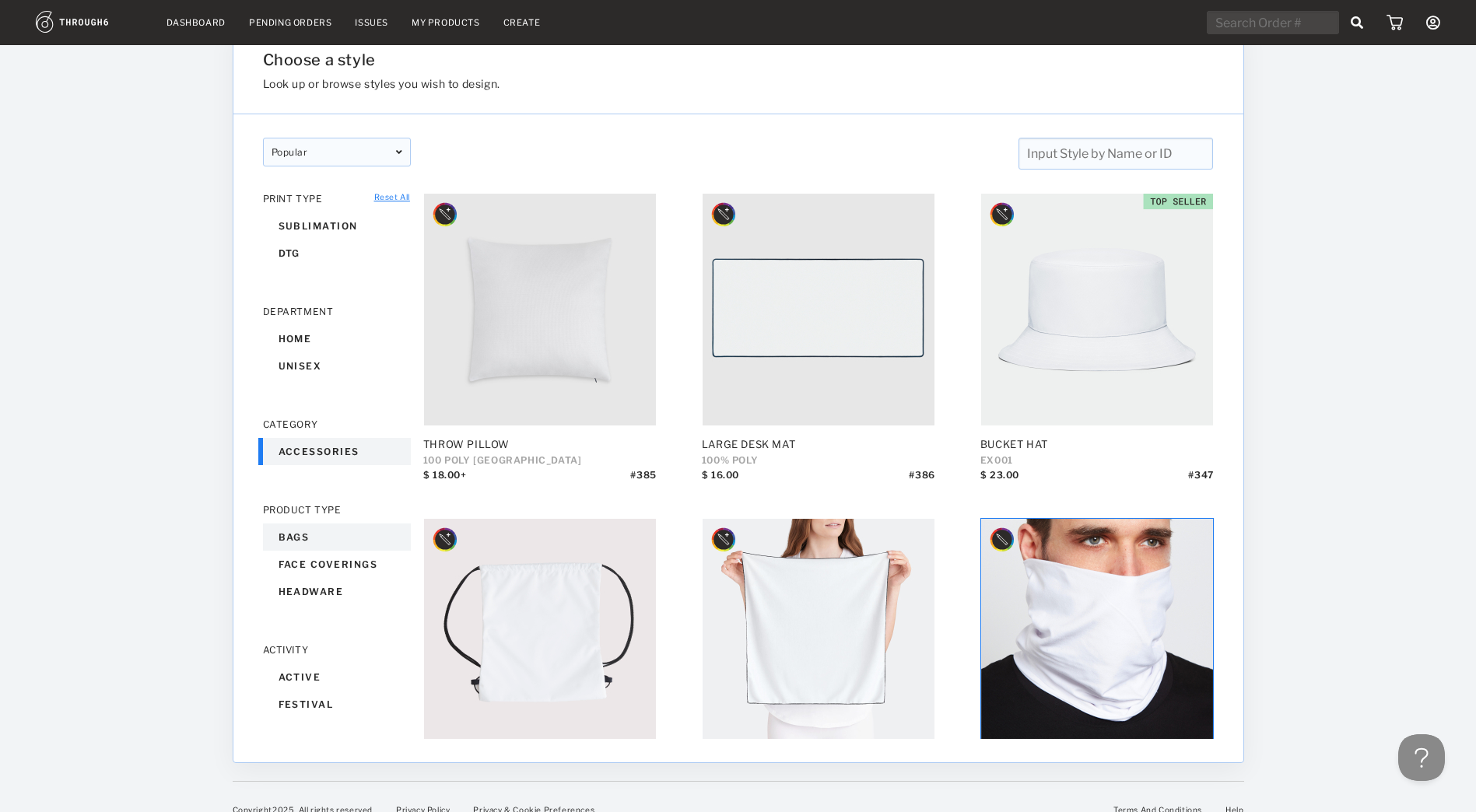
click at [307, 541] on div "bags" at bounding box center [337, 537] width 148 height 27
